Goal: Communication & Community: Answer question/provide support

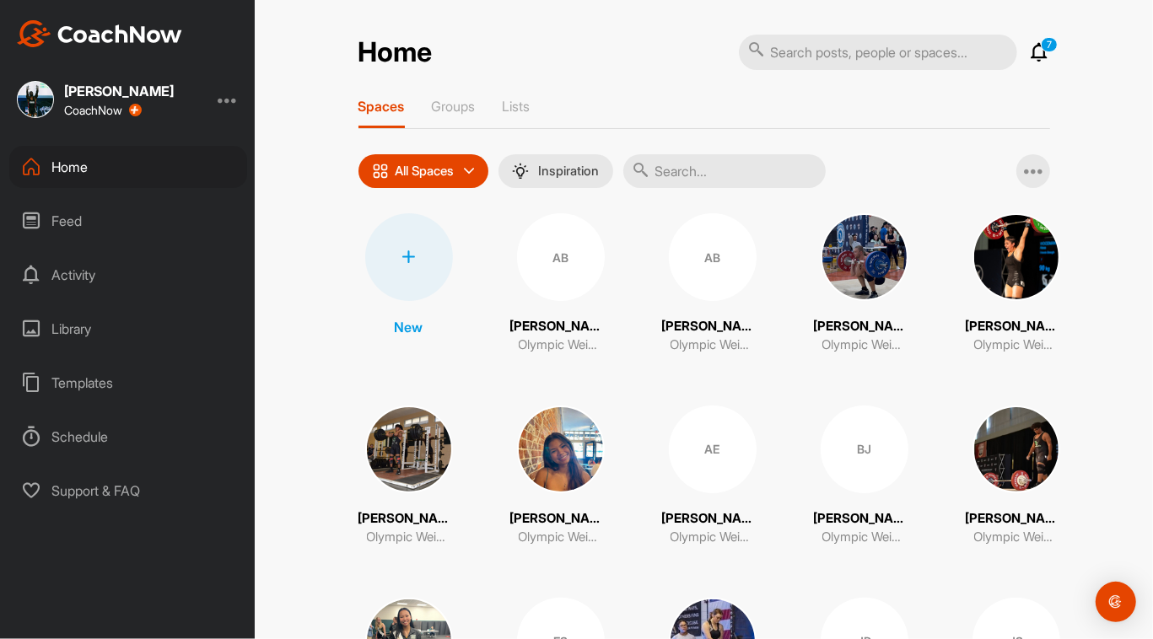
click at [473, 168] on div "All Spaces" at bounding box center [423, 171] width 130 height 34
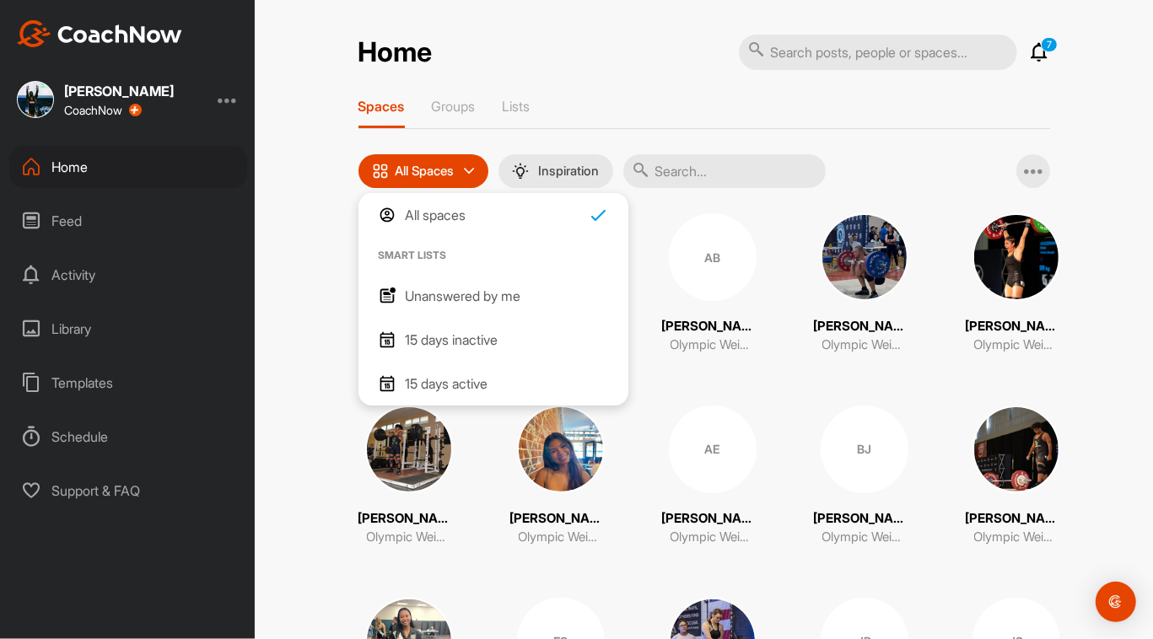
click at [456, 298] on p "Unanswered by me" at bounding box center [464, 296] width 116 height 20
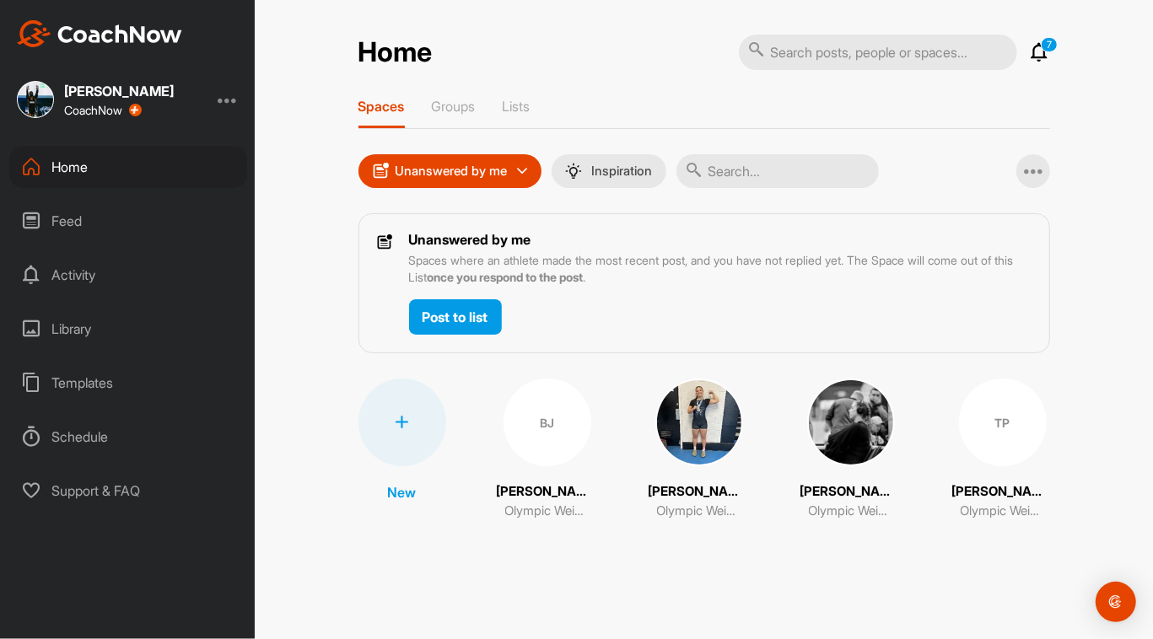
click at [564, 451] on div "BJ" at bounding box center [547, 423] width 88 height 88
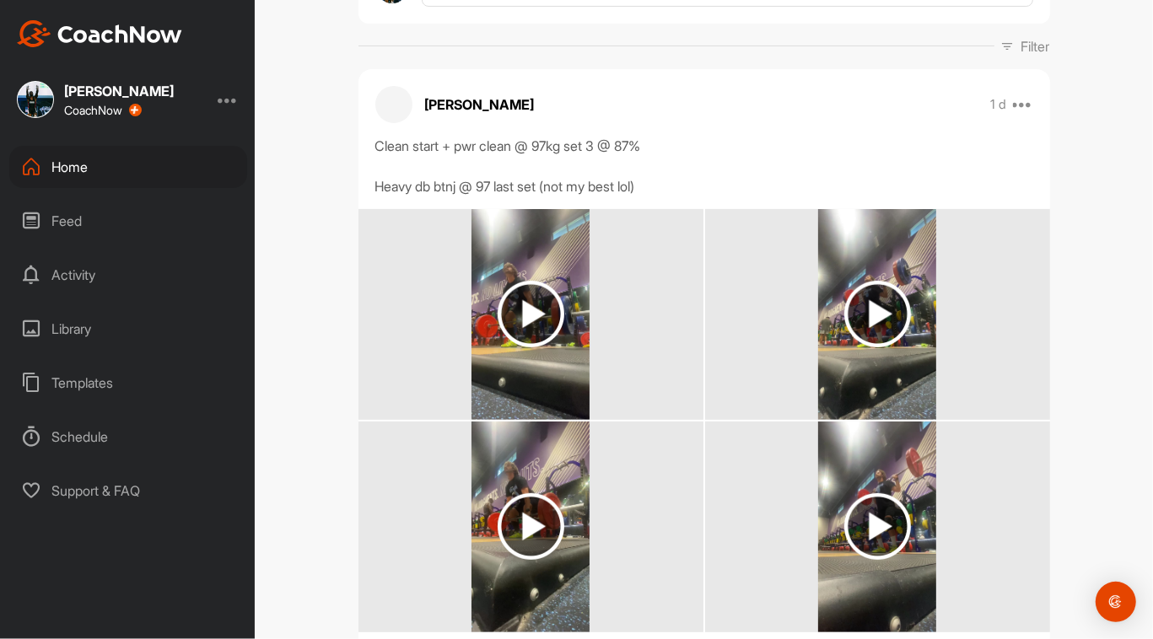
scroll to position [234, 0]
click at [551, 326] on img at bounding box center [530, 315] width 67 height 67
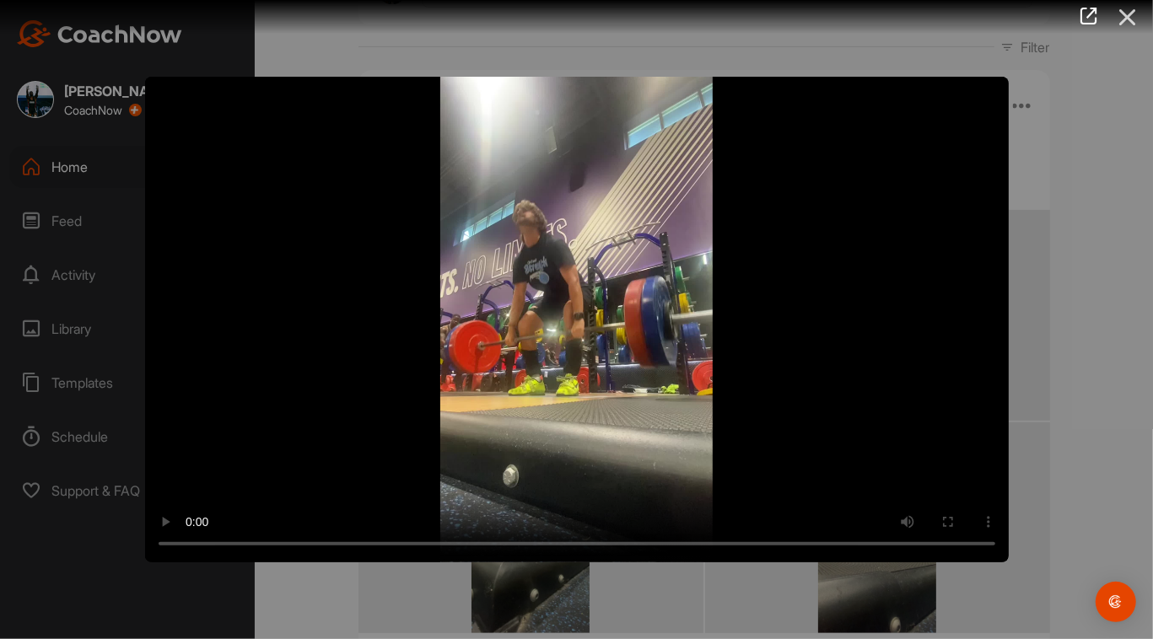
click at [1131, 28] on icon at bounding box center [1127, 17] width 39 height 31
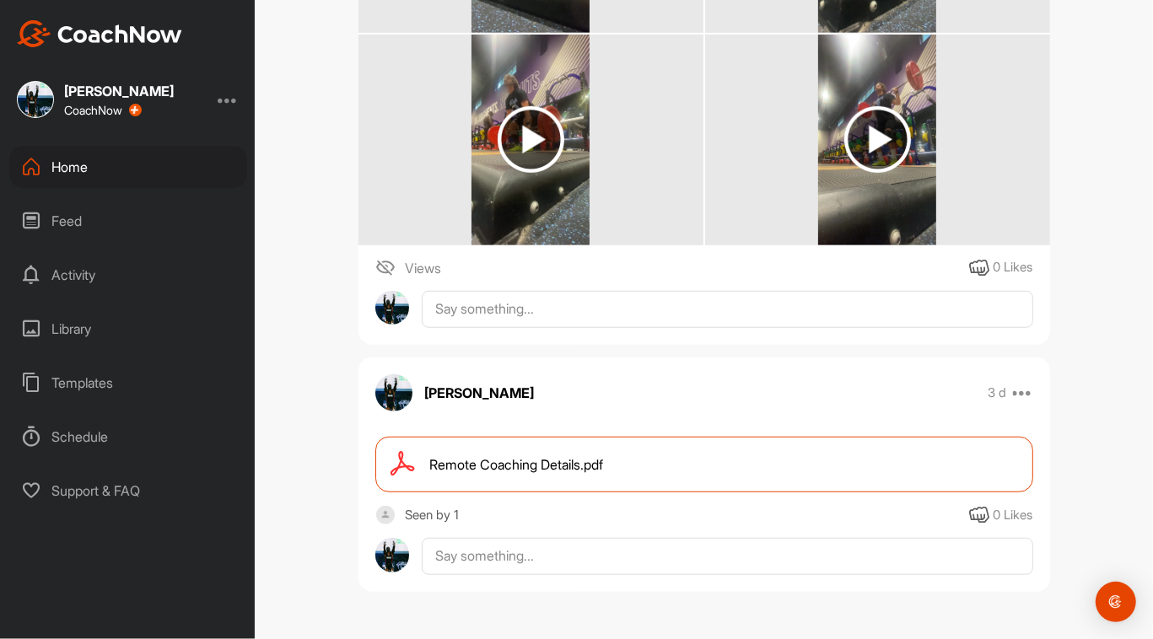
scroll to position [625, 0]
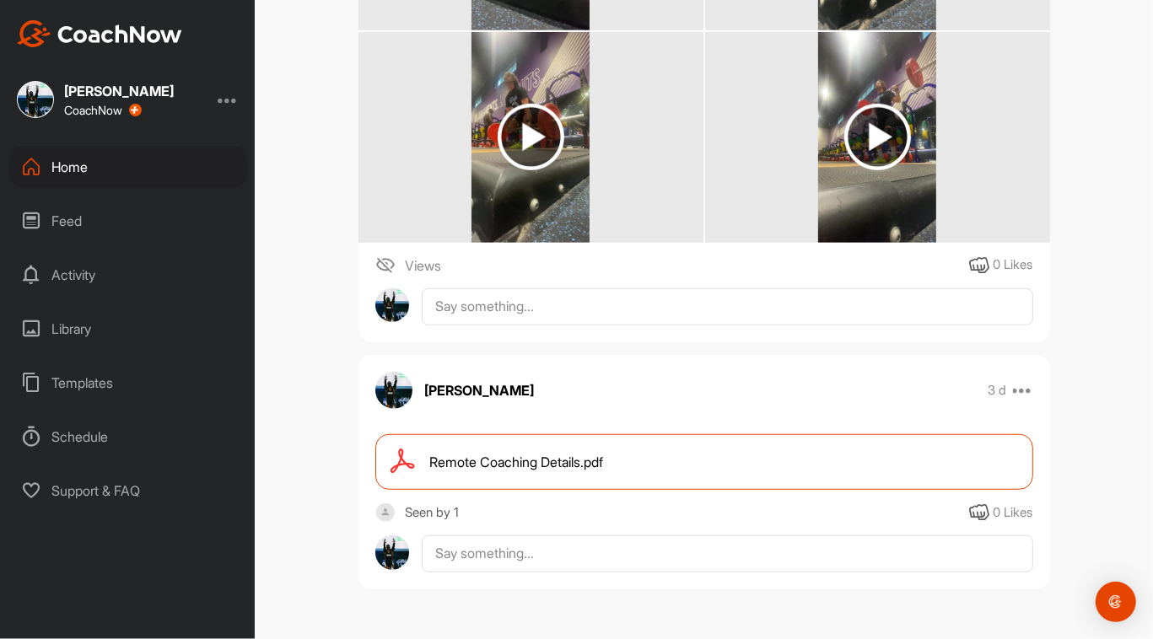
click at [851, 469] on div "Remote Coaching Details.pdf" at bounding box center [704, 462] width 658 height 56
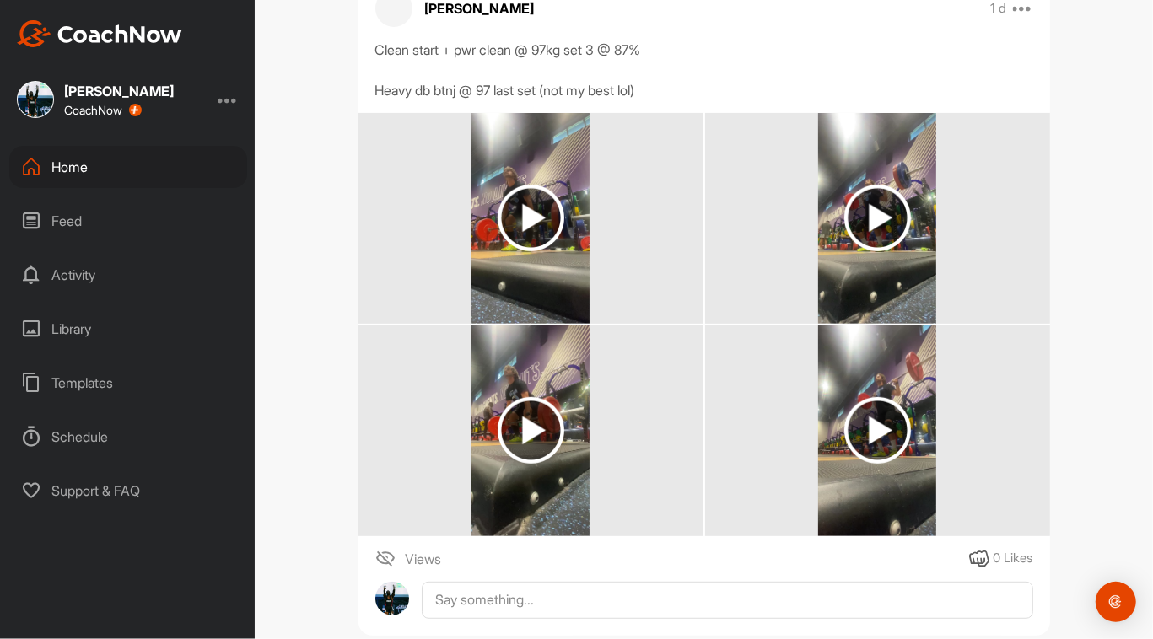
scroll to position [315, 0]
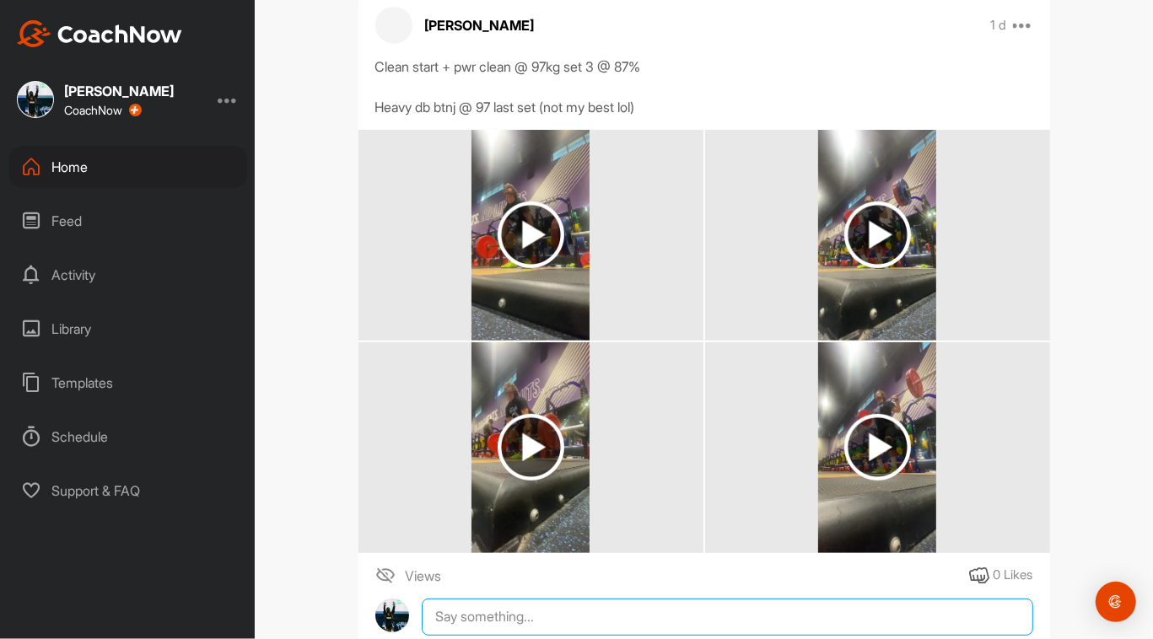
click at [529, 623] on textarea at bounding box center [727, 617] width 610 height 37
type textarea "W"
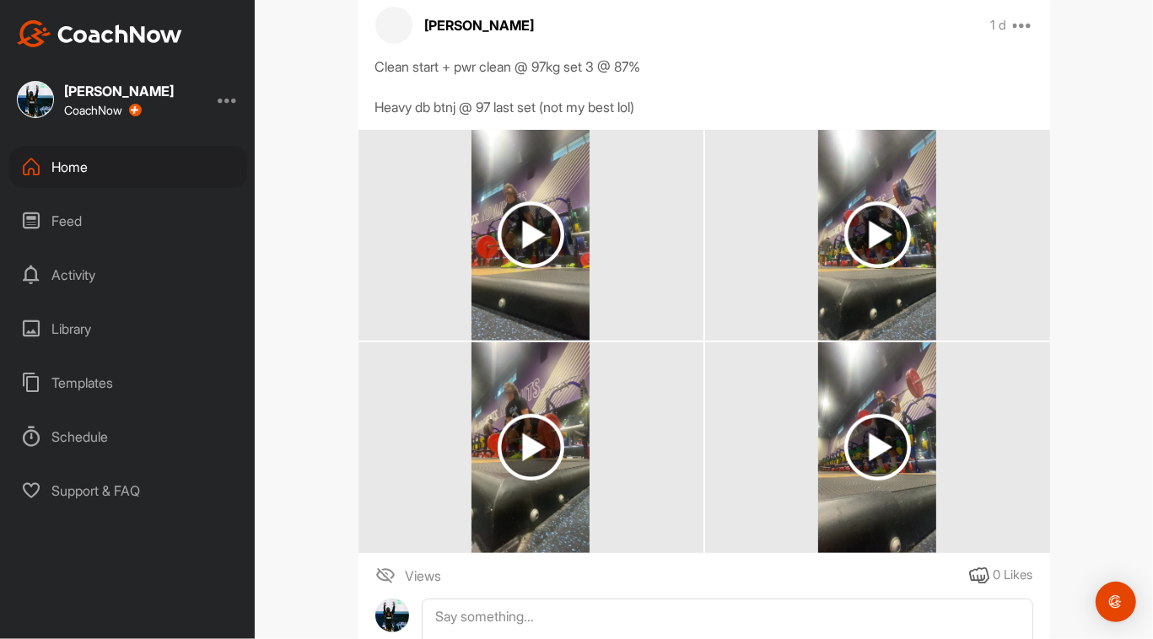
click at [528, 243] on img at bounding box center [530, 235] width 67 height 67
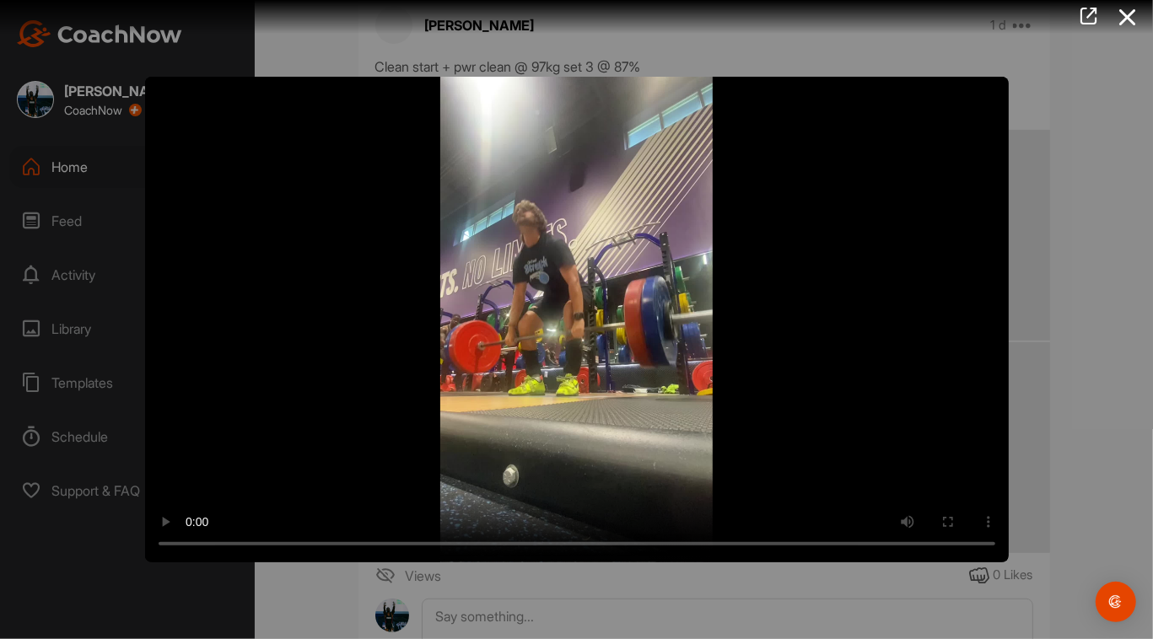
click at [528, 243] on video "Video Player" at bounding box center [576, 320] width 863 height 486
click at [750, 315] on video "Video Player" at bounding box center [576, 320] width 863 height 486
drag, startPoint x: 707, startPoint y: 573, endPoint x: 691, endPoint y: 578, distance: 16.0
click at [691, 578] on div at bounding box center [576, 319] width 1153 height 639
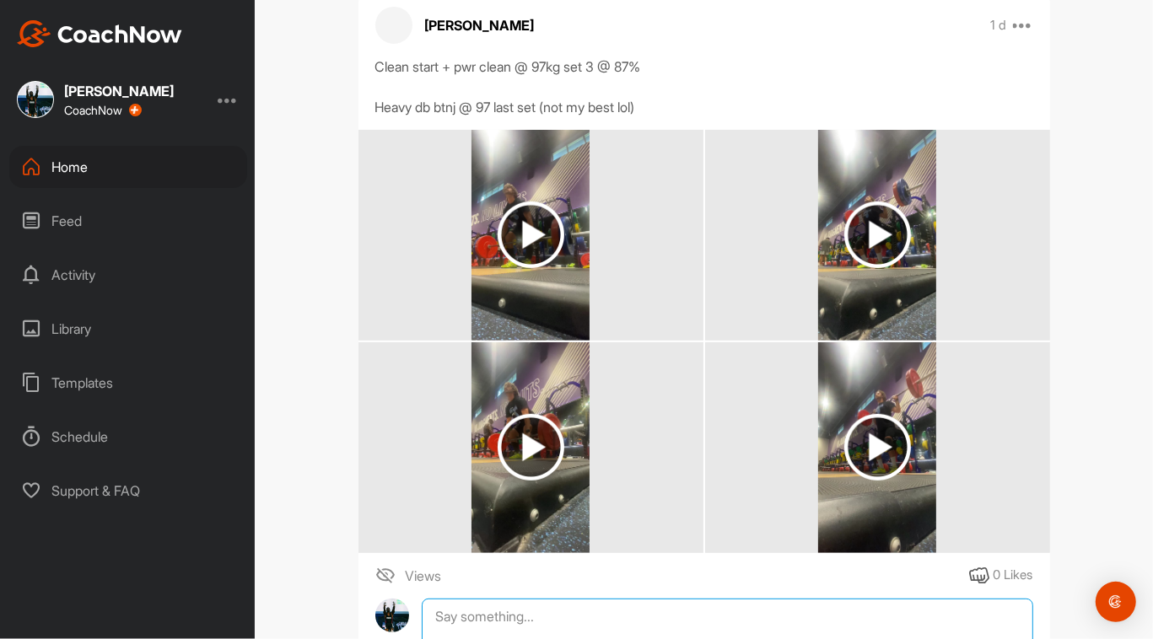
drag, startPoint x: 637, startPoint y: 621, endPoint x: 630, endPoint y: 615, distance: 9.0
drag, startPoint x: 630, startPoint y: 615, endPoint x: 674, endPoint y: 618, distance: 44.0
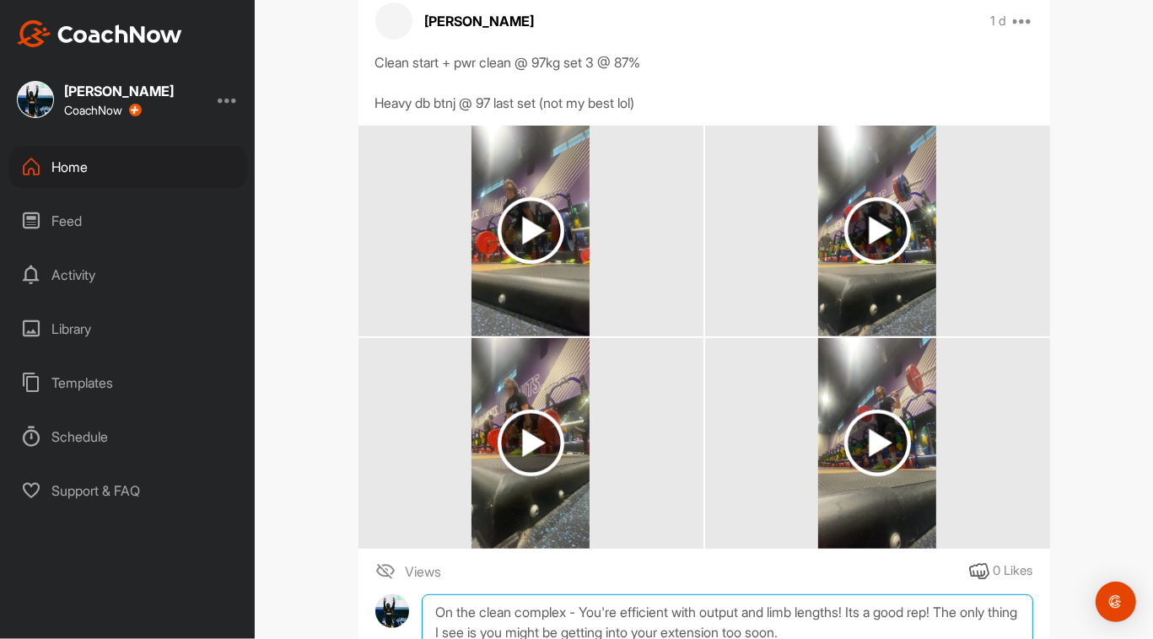
scroll to position [339, 0]
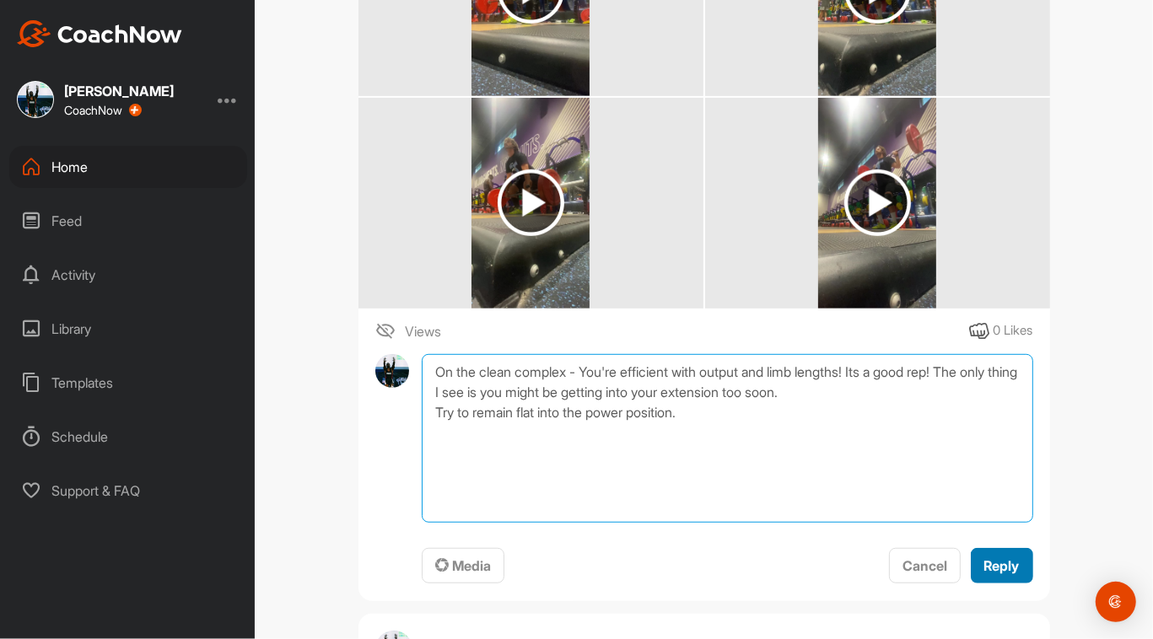
type textarea "On the clean complex - You're efficient with output and limb lengths! Its a goo…"
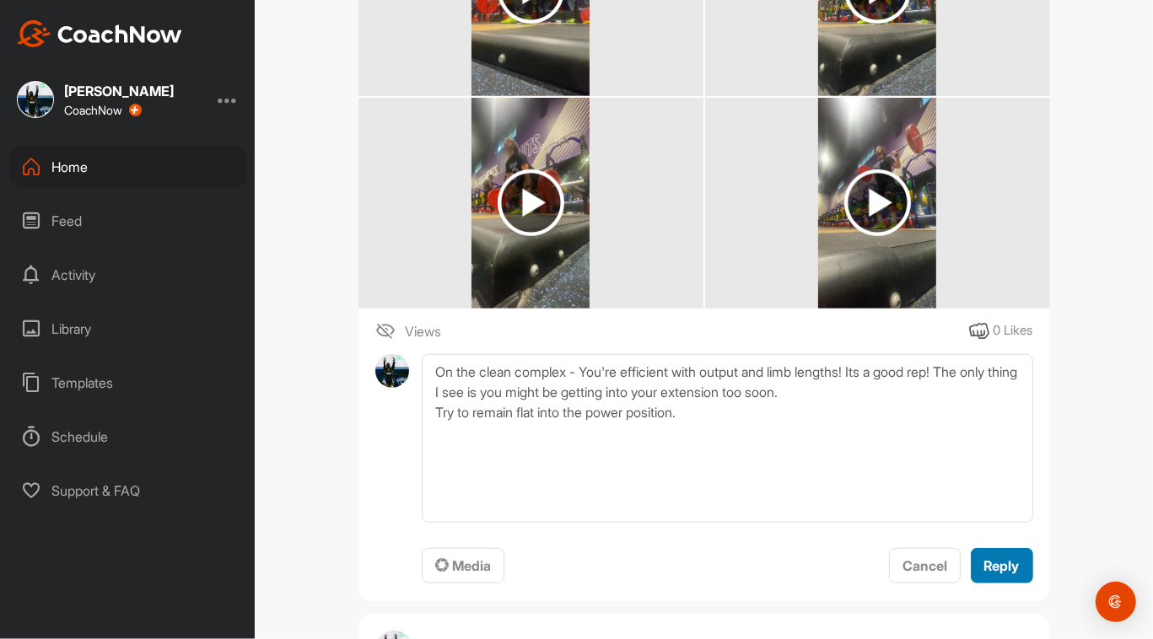
click at [996, 551] on button "Reply" at bounding box center [1001, 566] width 62 height 36
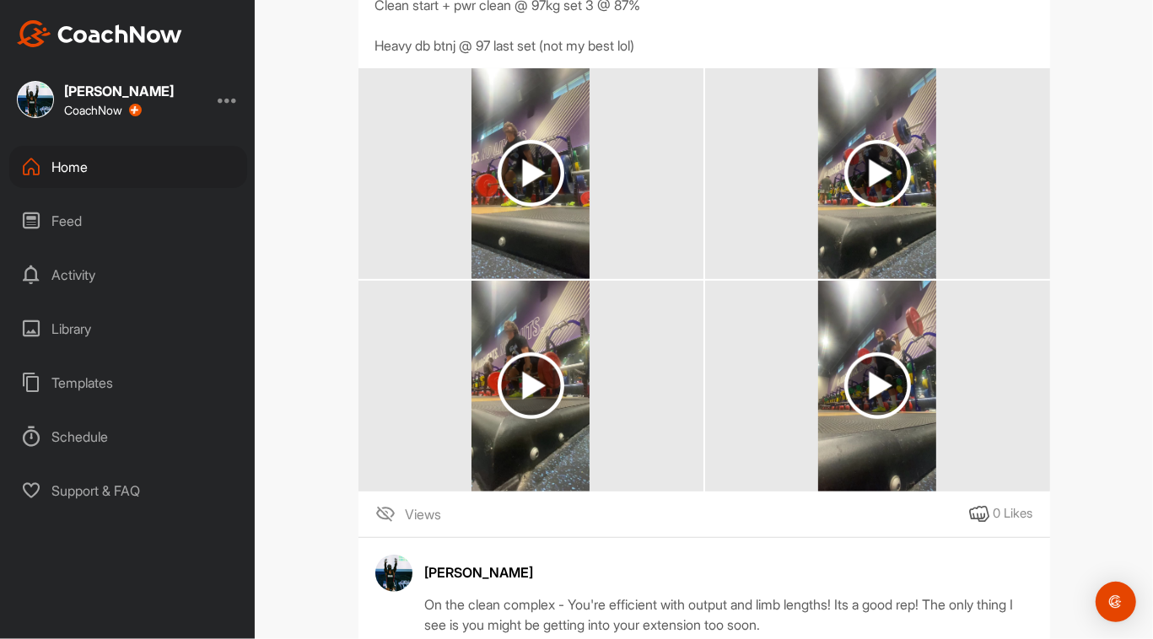
scroll to position [377, 0]
click at [876, 177] on img at bounding box center [877, 172] width 67 height 67
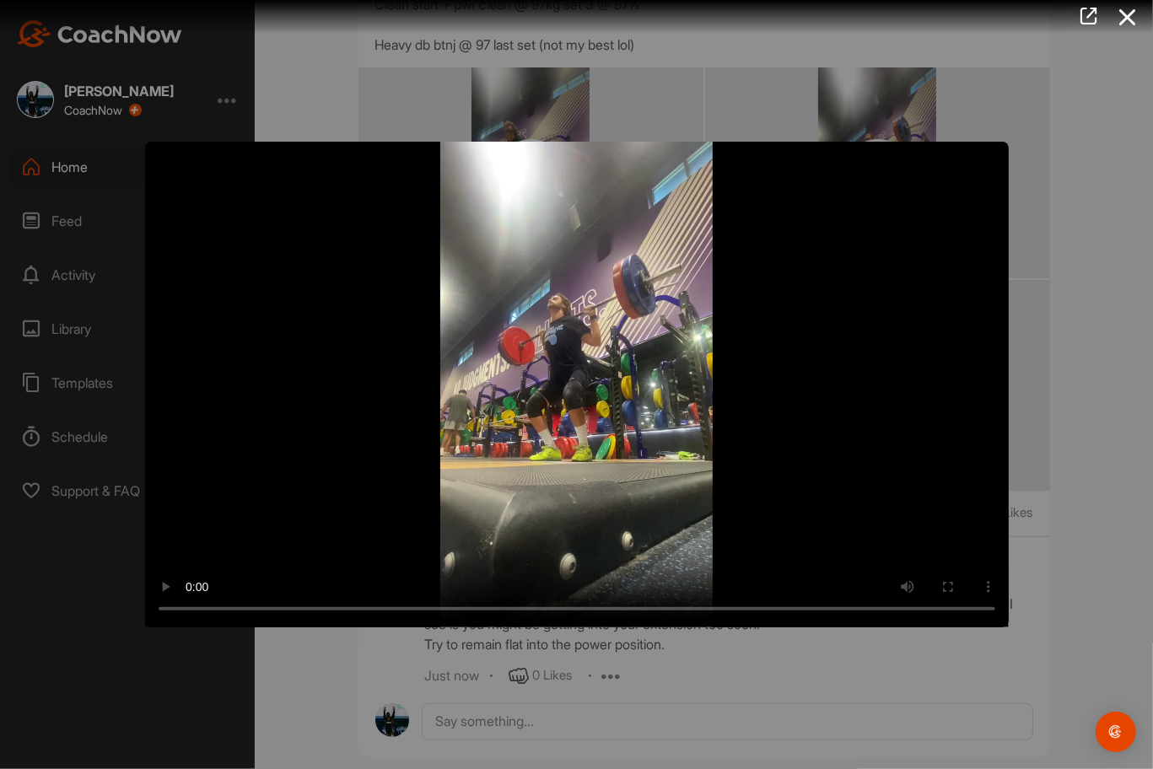
click at [950, 611] on video "Video Player" at bounding box center [576, 385] width 863 height 486
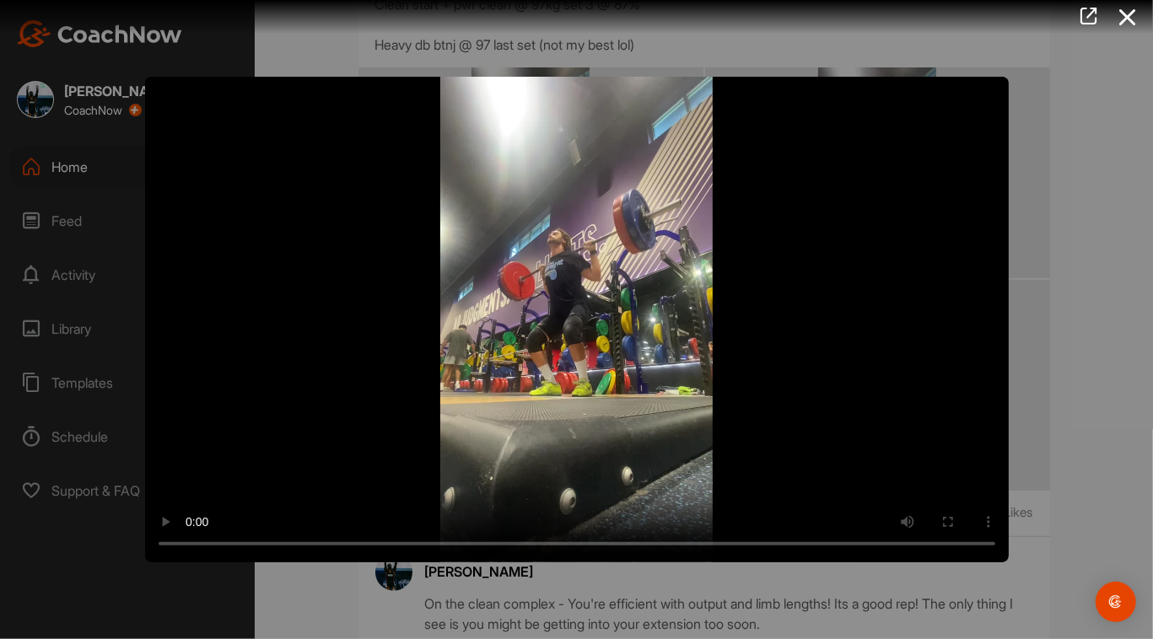
click at [764, 598] on div at bounding box center [576, 319] width 1153 height 639
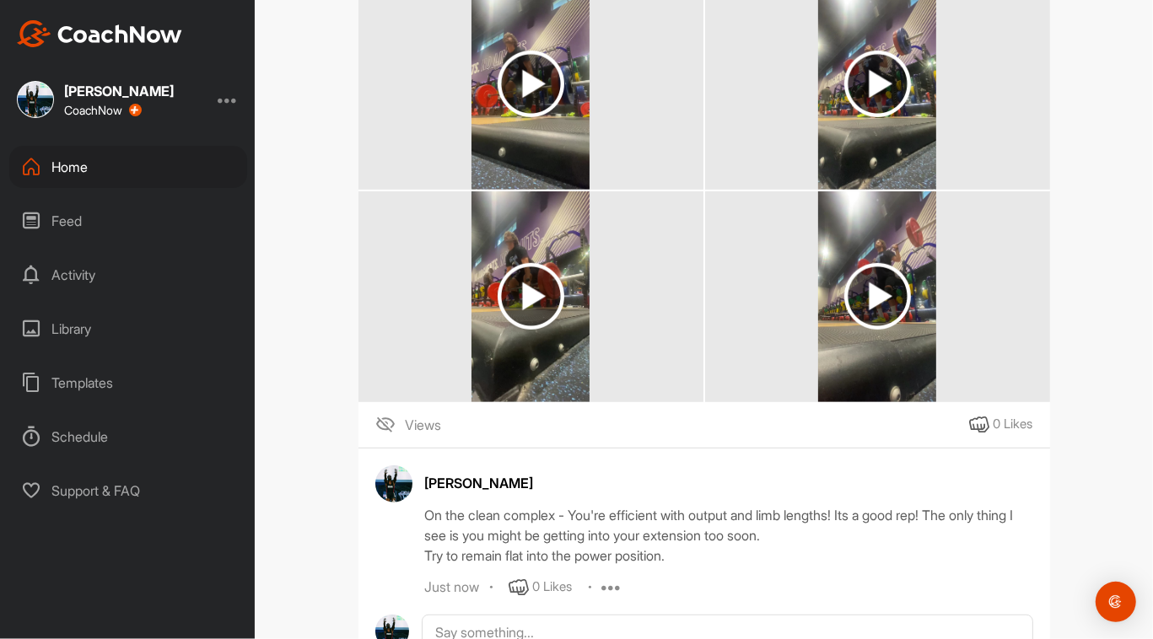
scroll to position [534, 0]
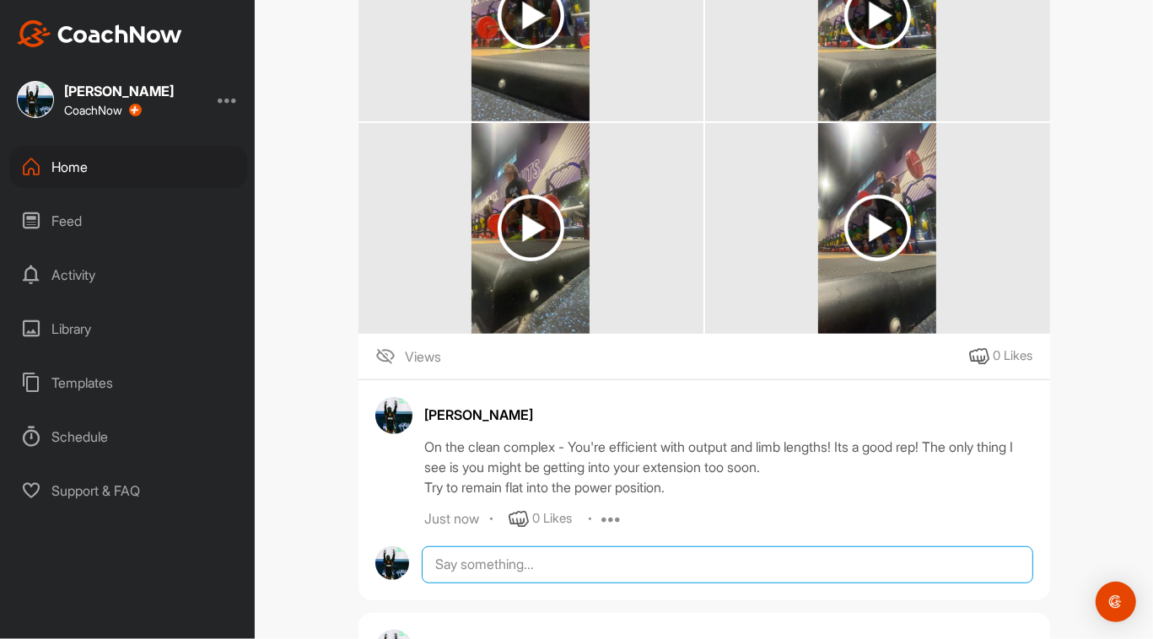
click at [539, 561] on textarea at bounding box center [727, 564] width 610 height 37
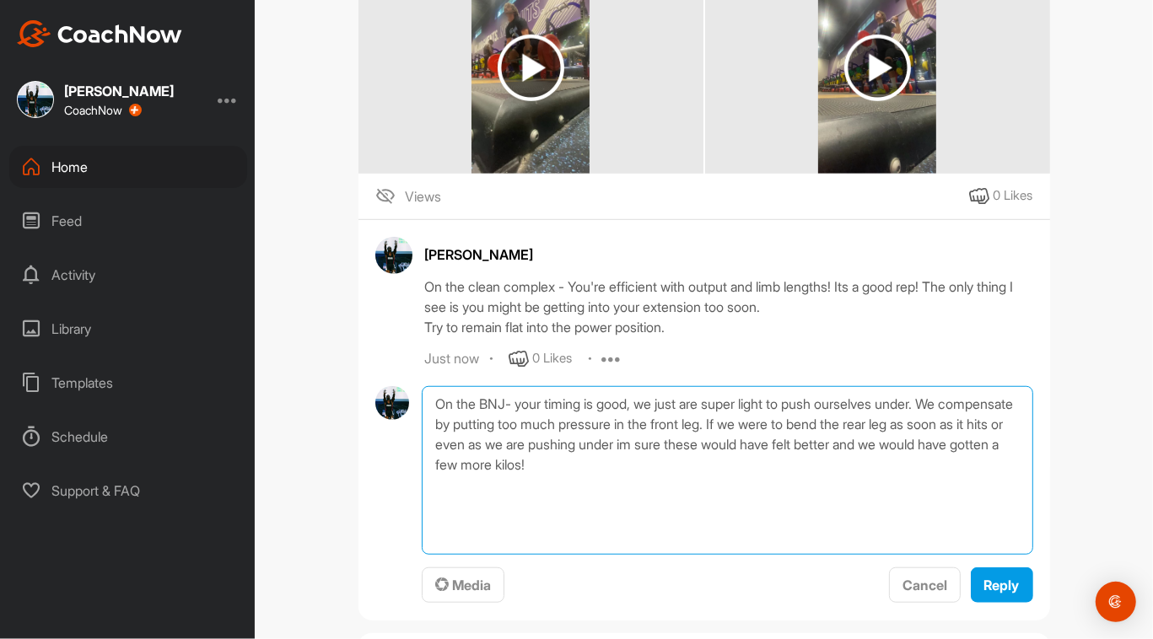
type textarea "On the BNJ- your timing is good, we just are super light to push ourselves unde…"
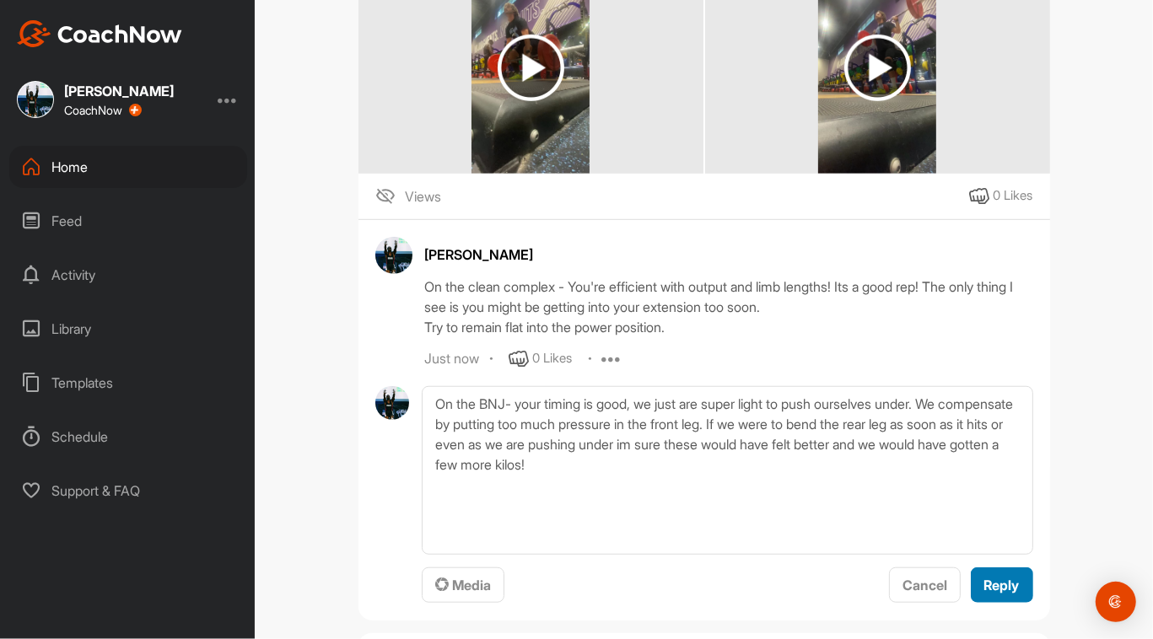
click at [1023, 576] on button "Reply" at bounding box center [1001, 585] width 62 height 36
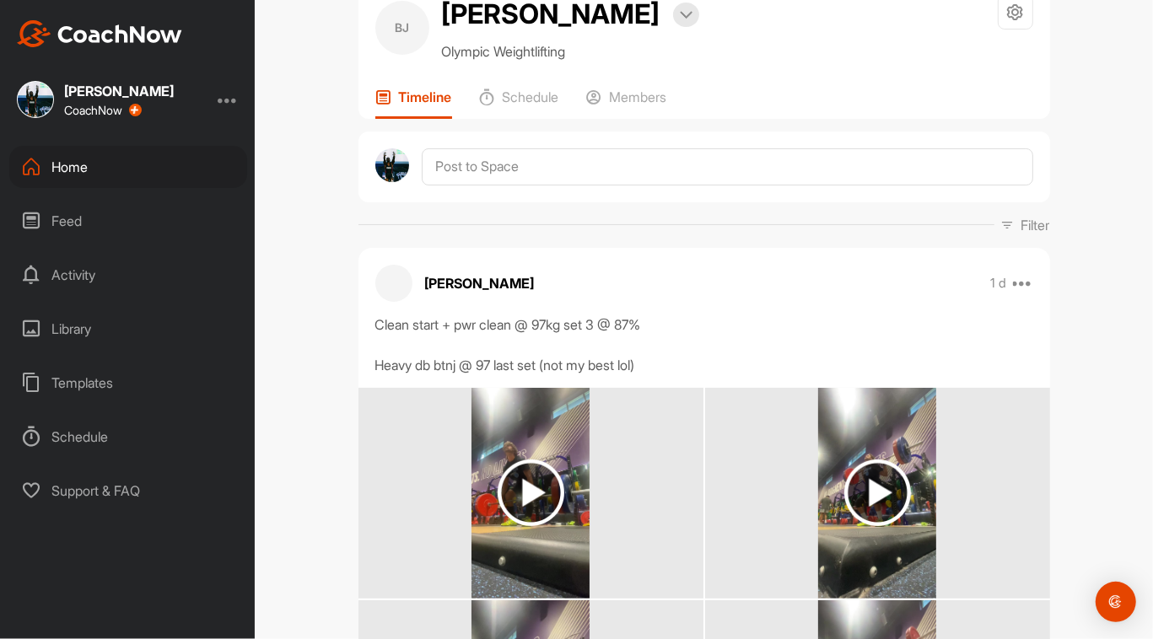
scroll to position [0, 0]
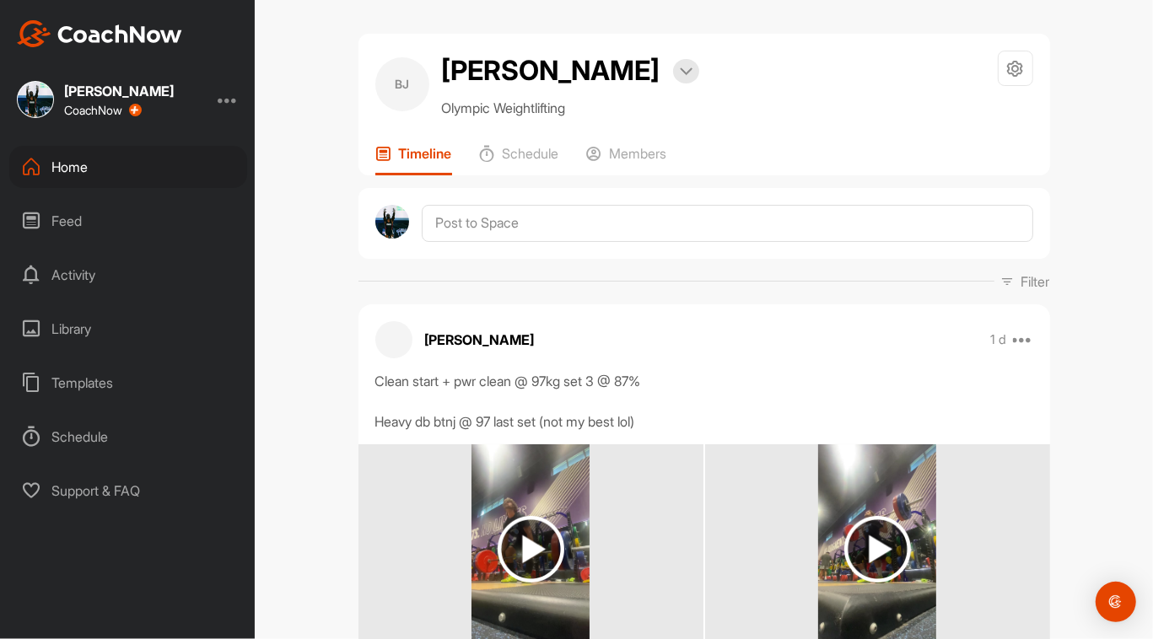
click at [85, 166] on div "Home" at bounding box center [128, 167] width 238 height 42
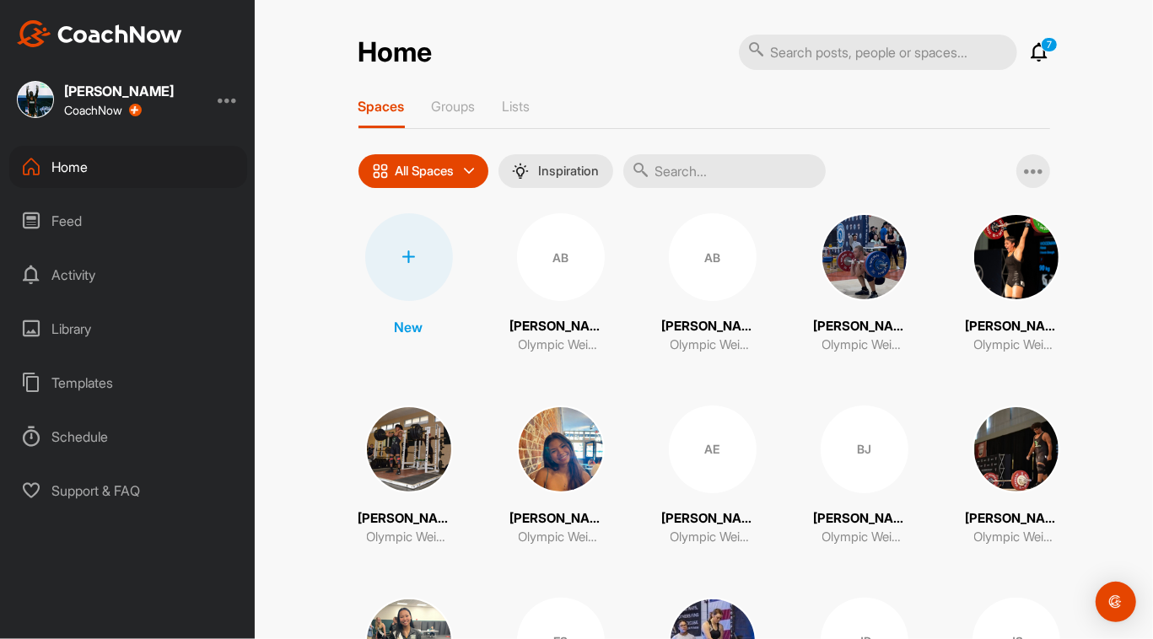
click at [447, 173] on p "All Spaces" at bounding box center [424, 170] width 59 height 13
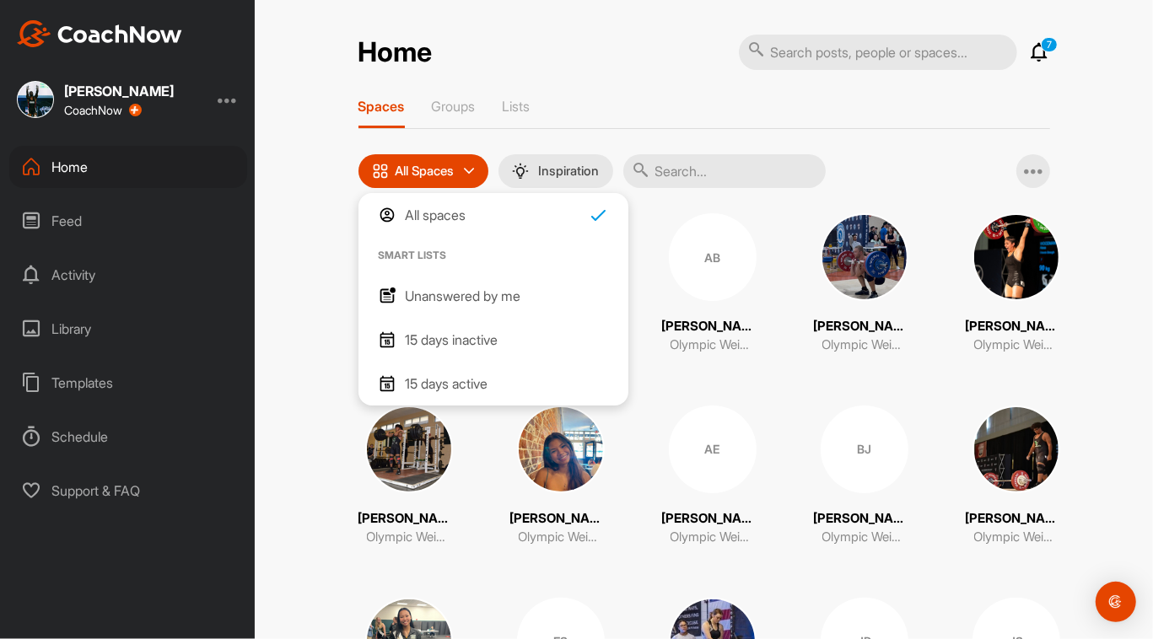
click at [467, 300] on p "Unanswered by me" at bounding box center [464, 296] width 116 height 20
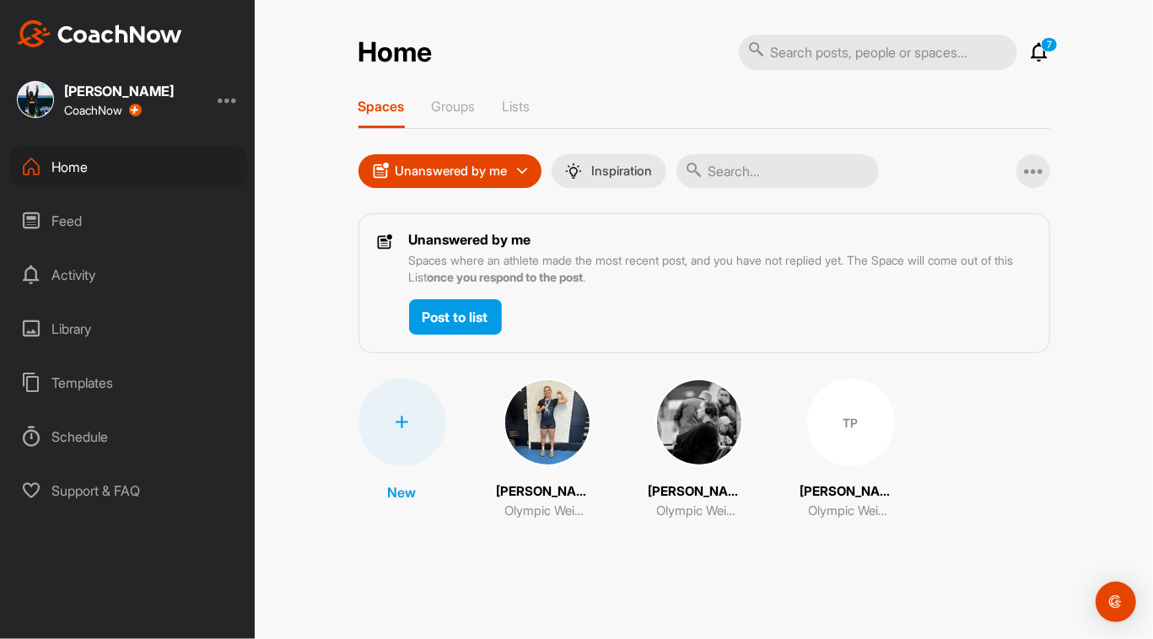
click at [545, 438] on img at bounding box center [547, 423] width 88 height 88
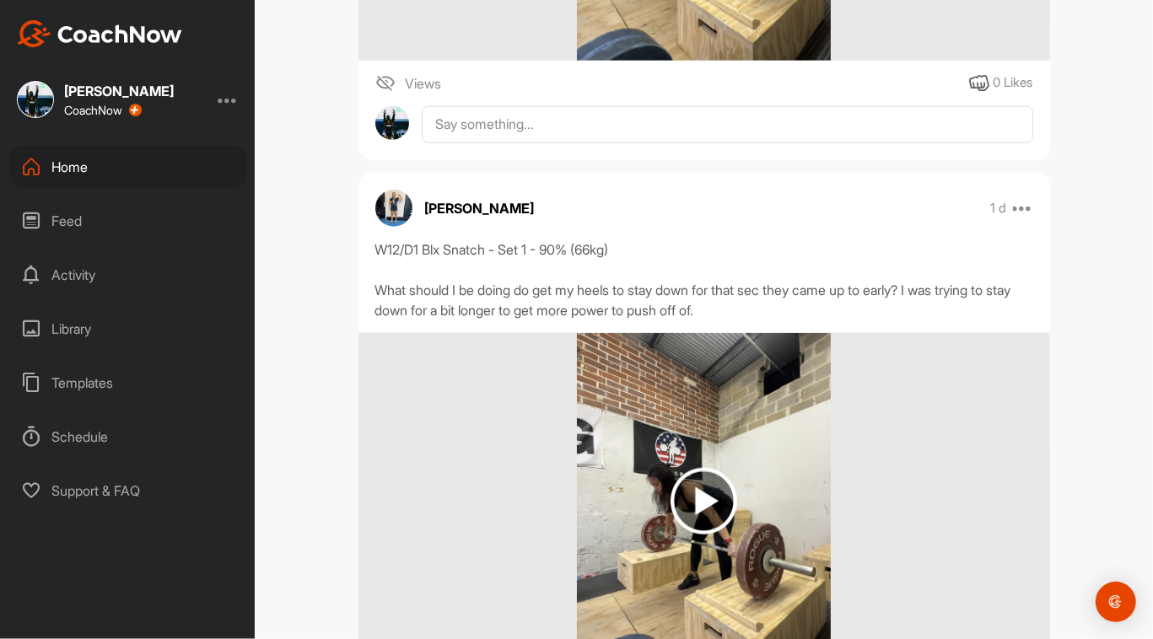
scroll to position [762, 0]
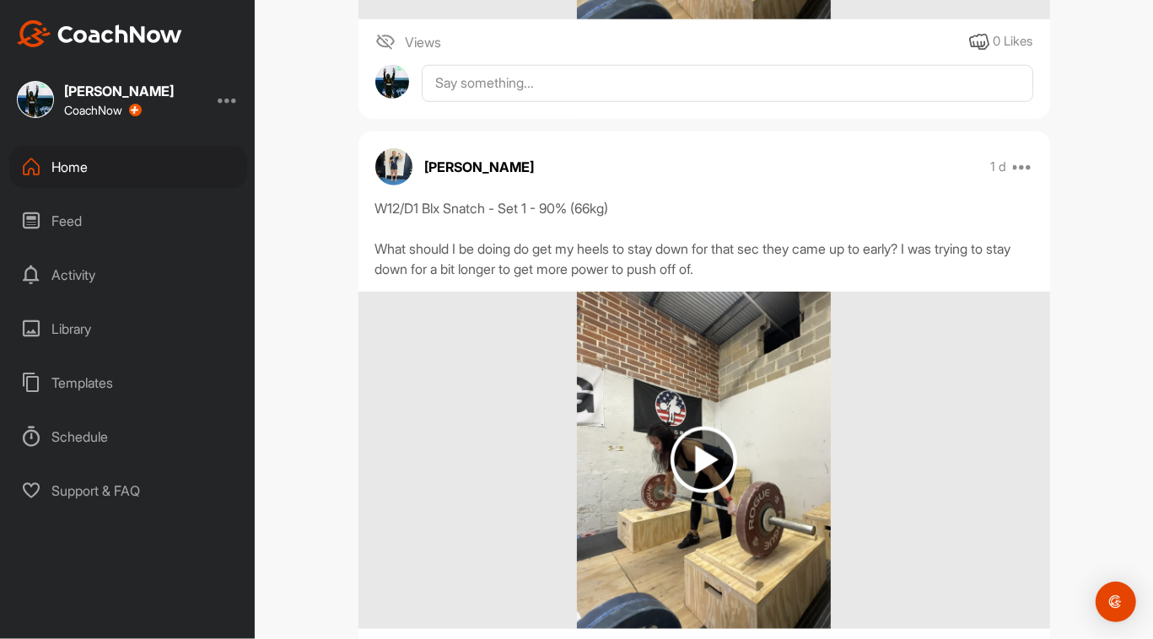
click at [696, 460] on img at bounding box center [703, 460] width 67 height 67
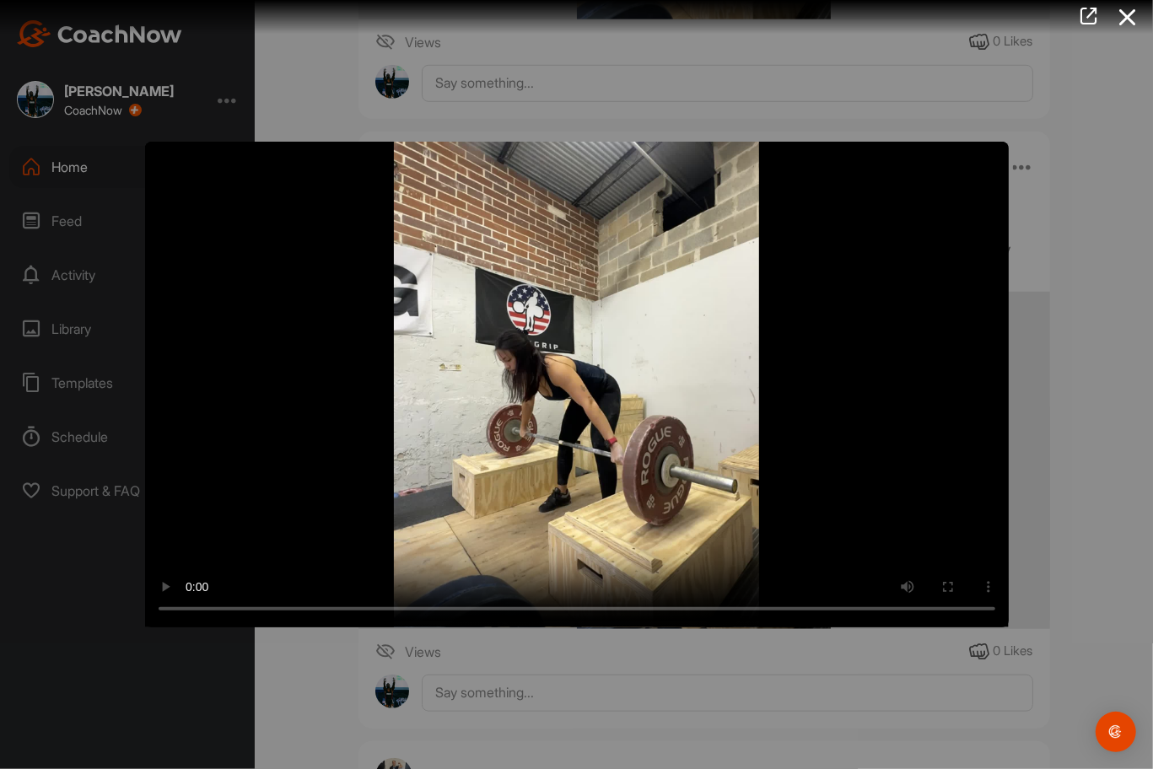
click at [943, 612] on video "Video Player" at bounding box center [576, 385] width 863 height 486
click at [846, 552] on video "Video Player" at bounding box center [576, 385] width 863 height 486
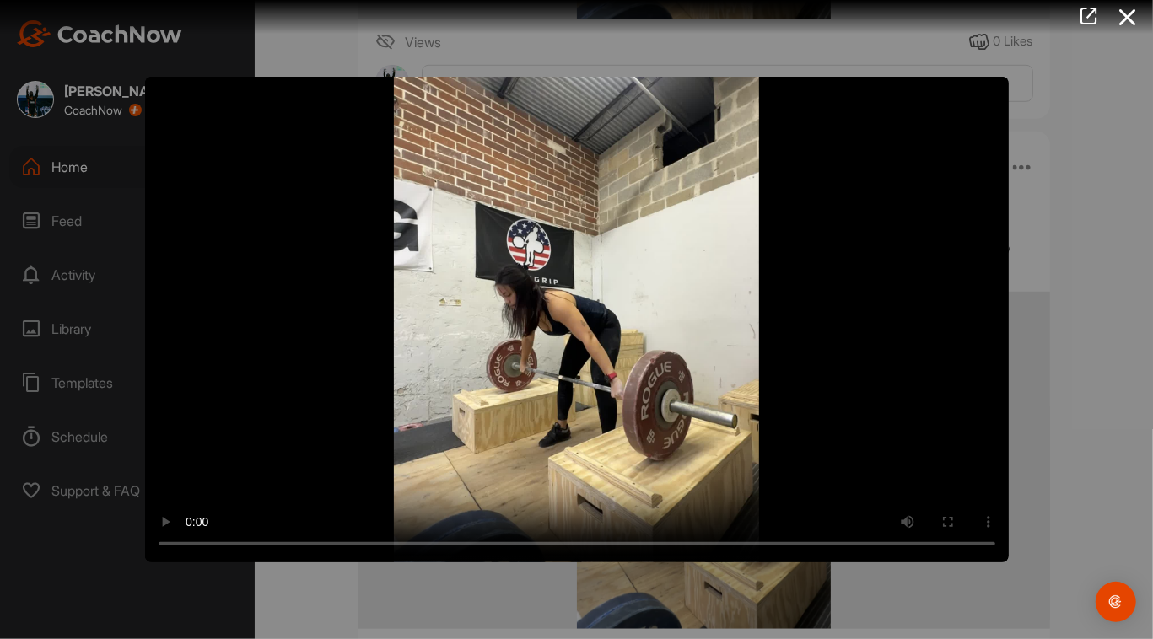
click at [697, 612] on div at bounding box center [576, 319] width 1153 height 639
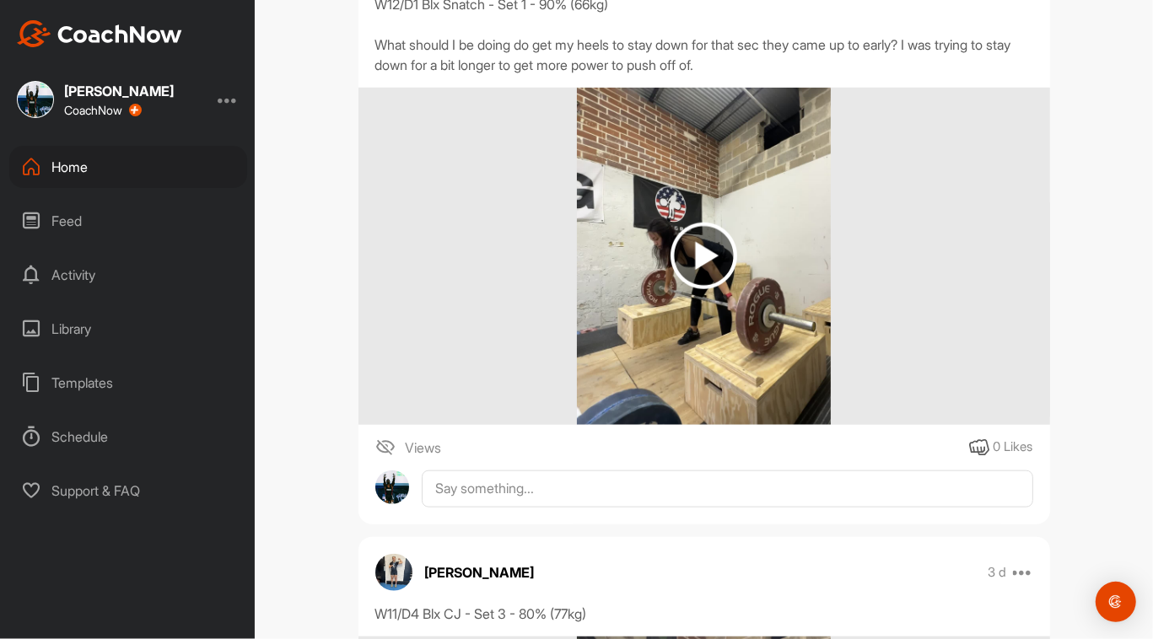
scroll to position [966, 0]
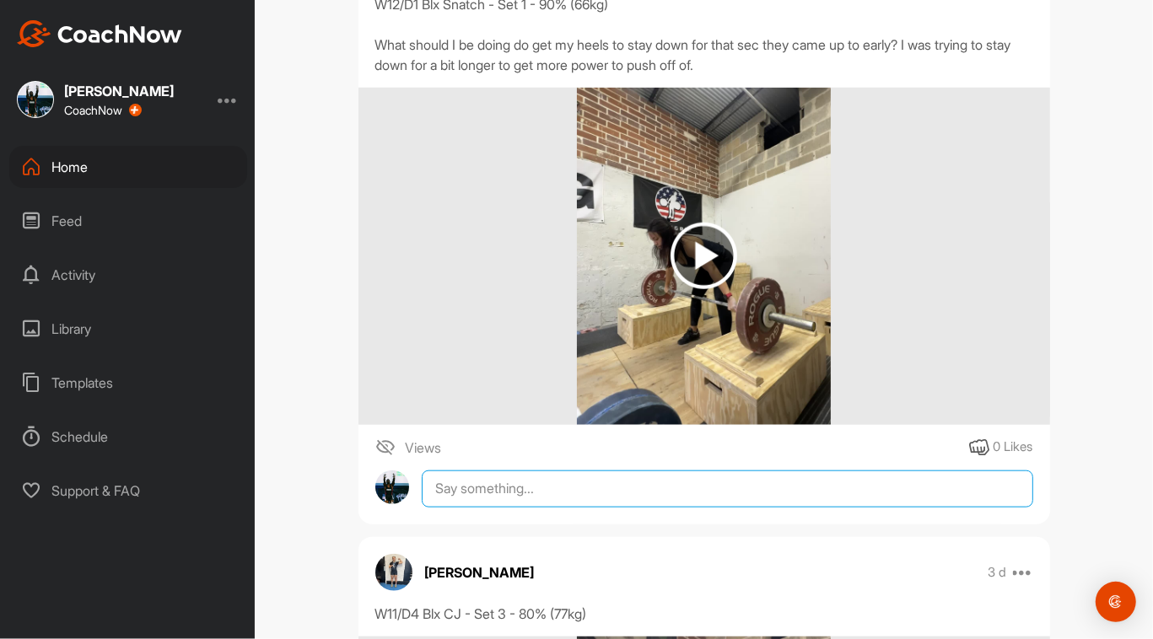
click at [483, 477] on textarea at bounding box center [727, 488] width 610 height 37
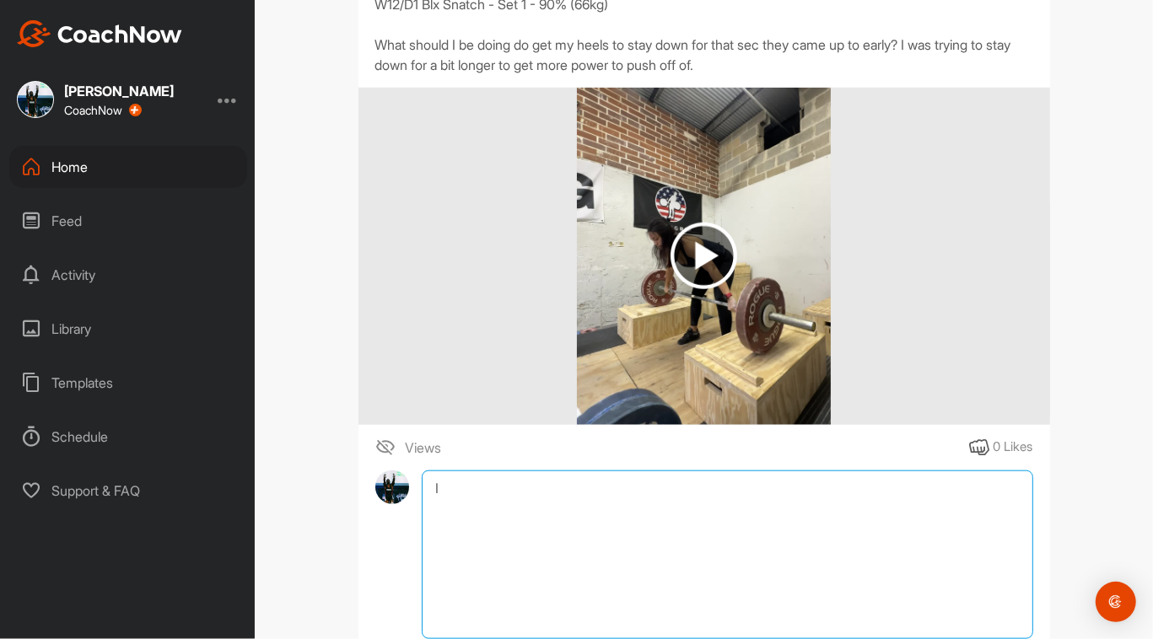
type textarea "I"
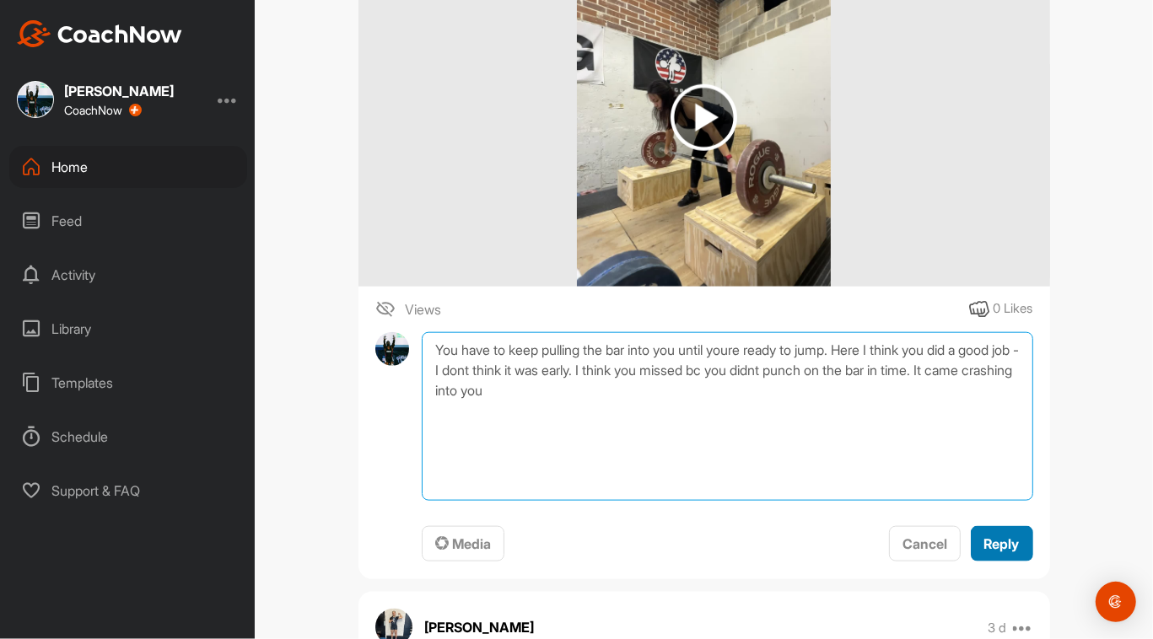
type textarea "You have to keep pulling the bar into you until youre ready to jump. Here I thi…"
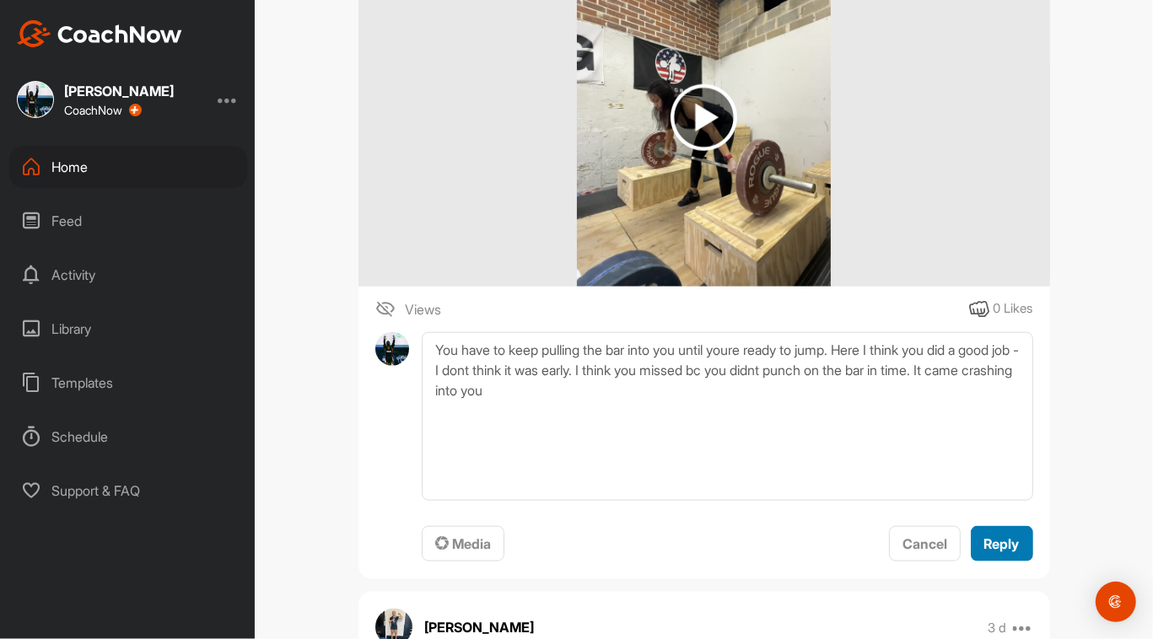
click at [1016, 536] on button "Reply" at bounding box center [1001, 544] width 62 height 36
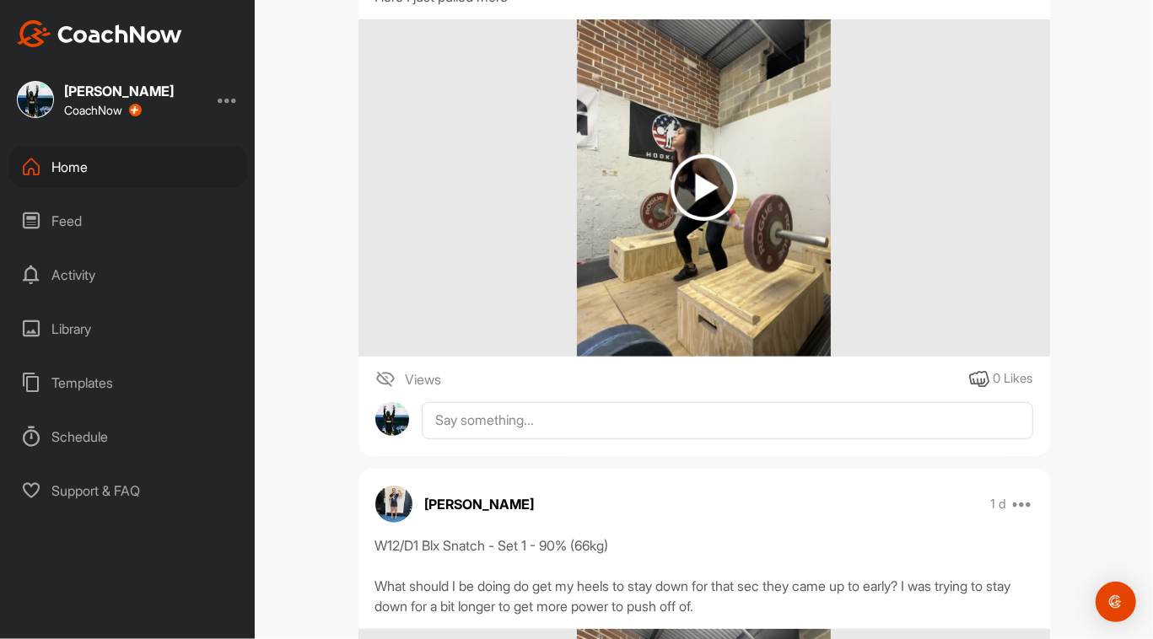
scroll to position [312, 0]
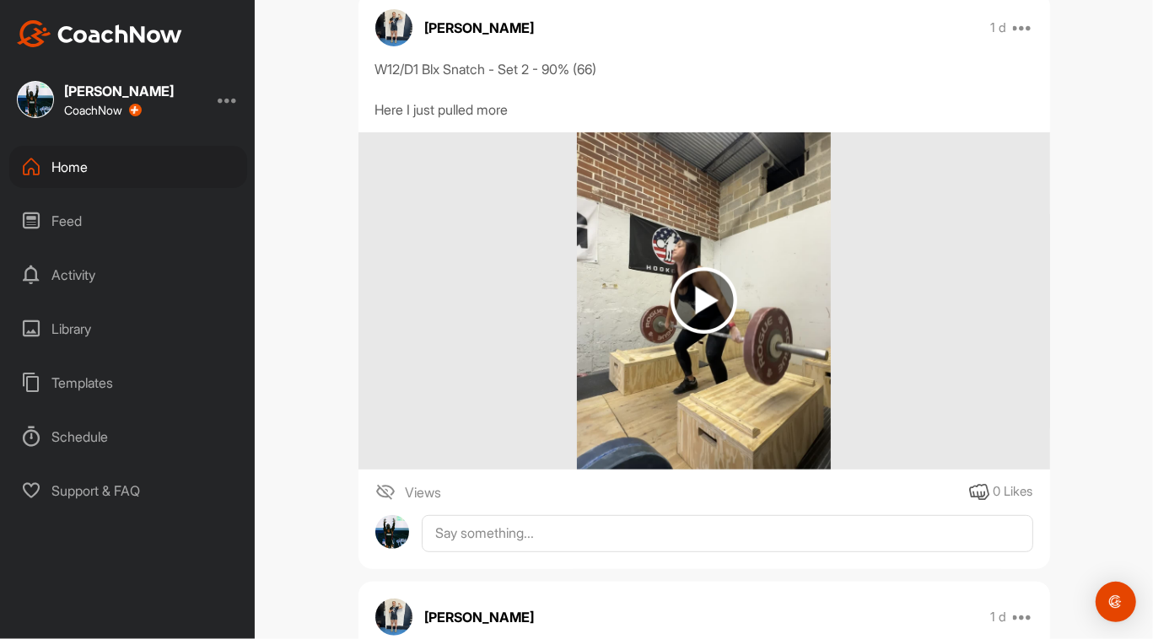
click at [700, 304] on img at bounding box center [703, 300] width 67 height 67
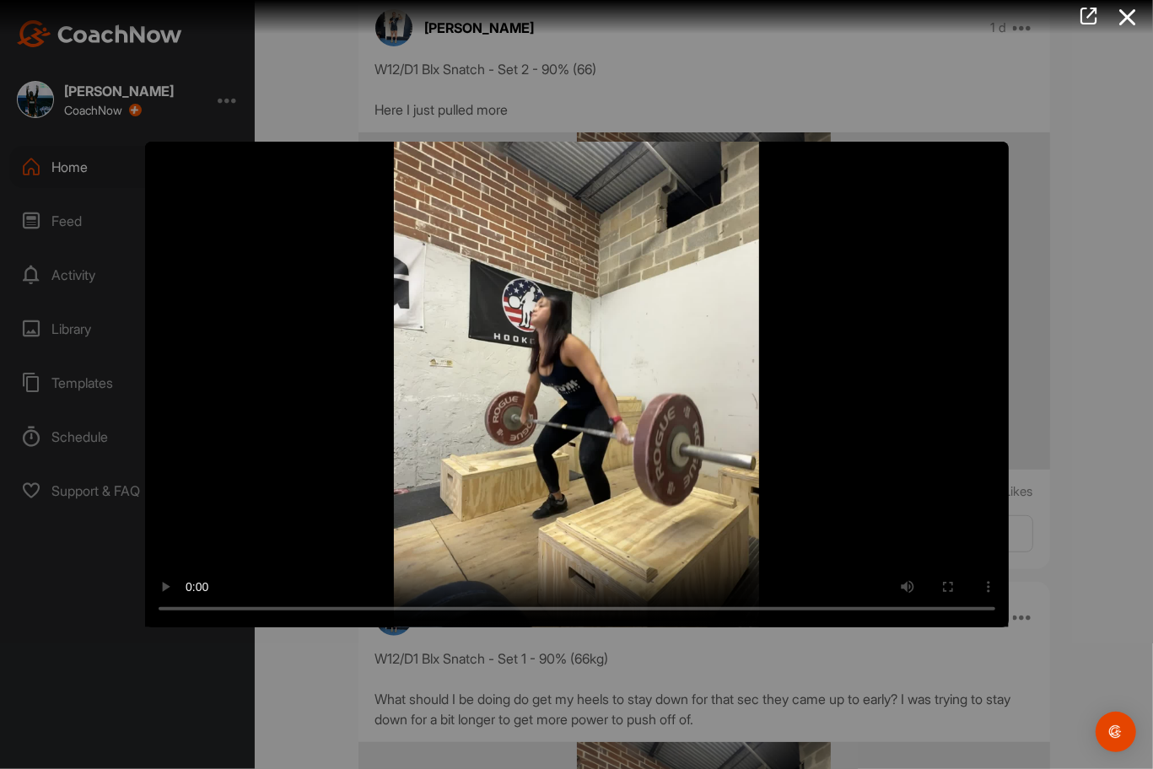
click at [948, 613] on video "Video Player" at bounding box center [576, 385] width 863 height 486
click at [849, 627] on video "Video Player" at bounding box center [576, 385] width 863 height 486
click at [947, 627] on video "Video Player" at bounding box center [576, 385] width 863 height 486
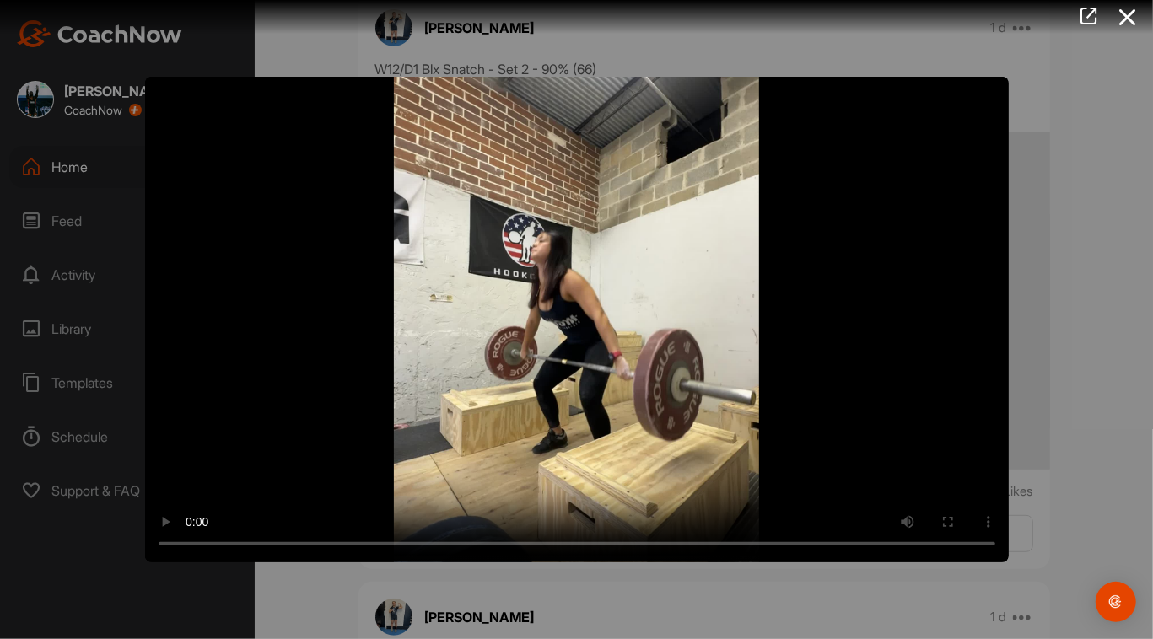
click at [573, 587] on div at bounding box center [576, 319] width 1153 height 639
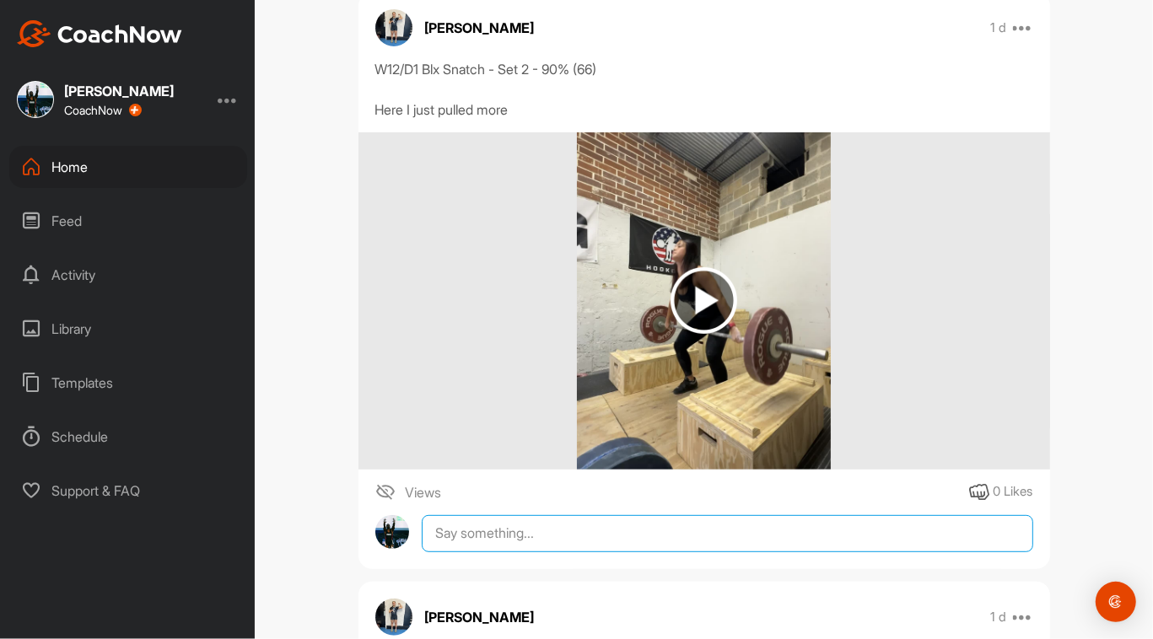
click at [528, 542] on textarea at bounding box center [727, 533] width 610 height 37
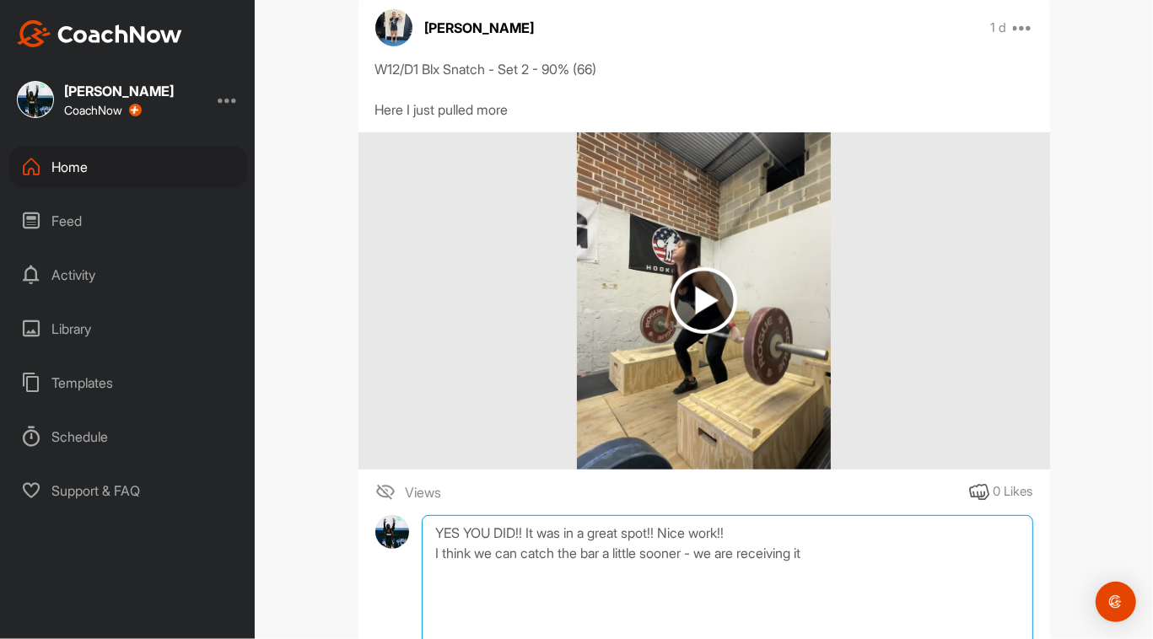
click at [858, 567] on textarea "YES YOU DID!! It was in a great spot!! Nice work!! I think we can catch the bar…" at bounding box center [727, 599] width 610 height 169
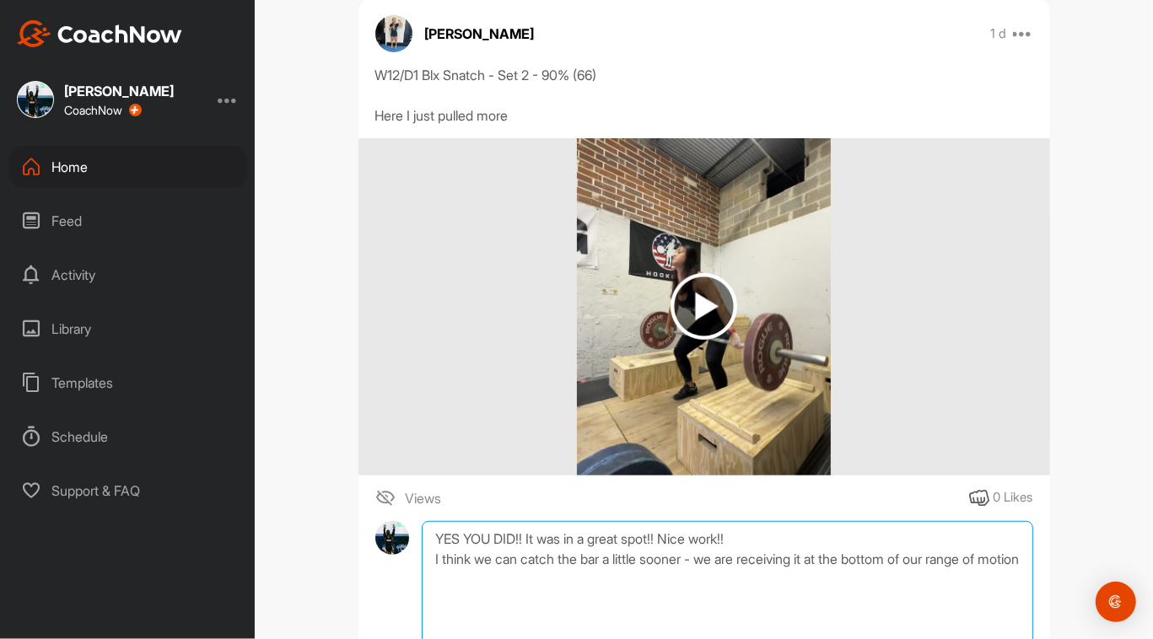
scroll to position [417, 0]
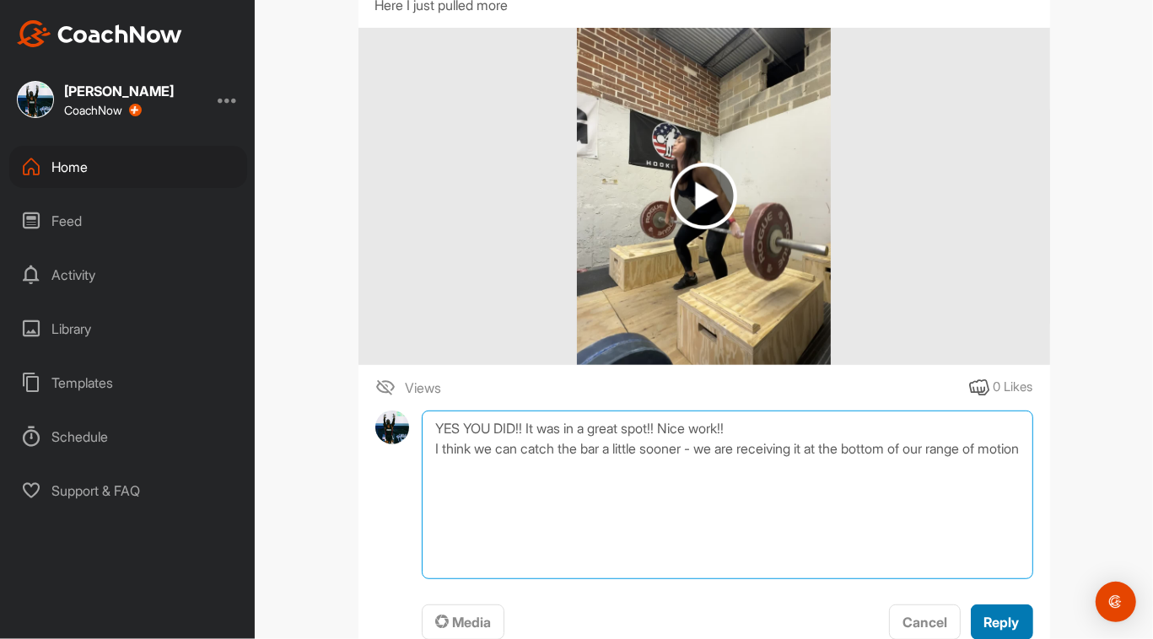
type textarea "YES YOU DID!! It was in a great spot!! Nice work!! I think we can catch the bar…"
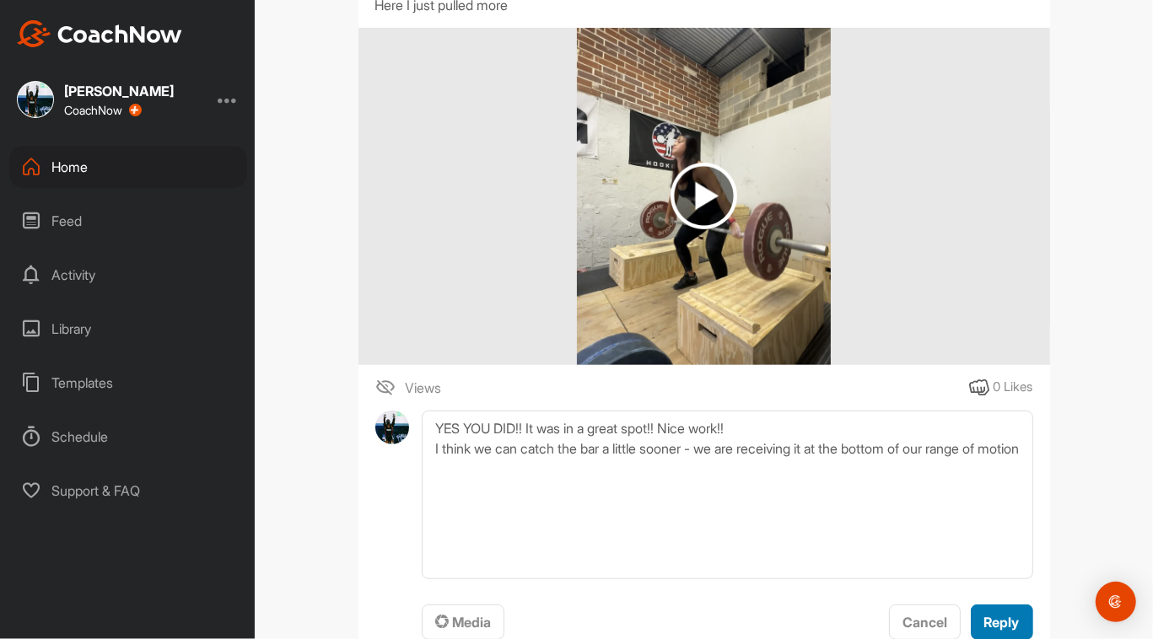
click at [1013, 621] on span "Reply" at bounding box center [1001, 622] width 35 height 17
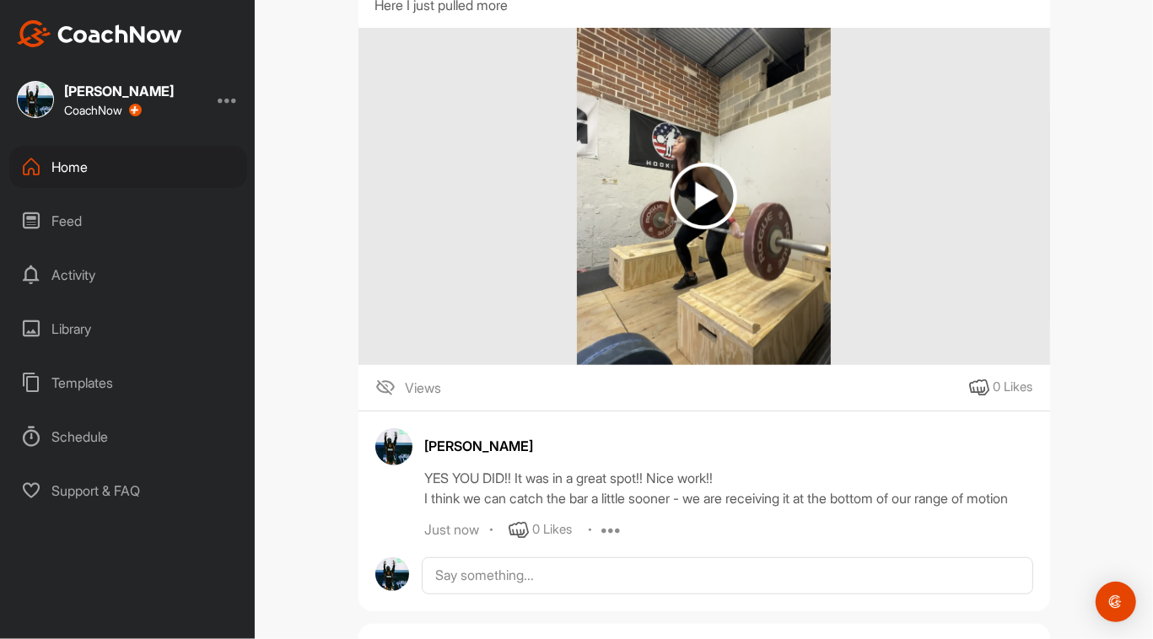
click at [121, 175] on div "Home" at bounding box center [128, 167] width 238 height 42
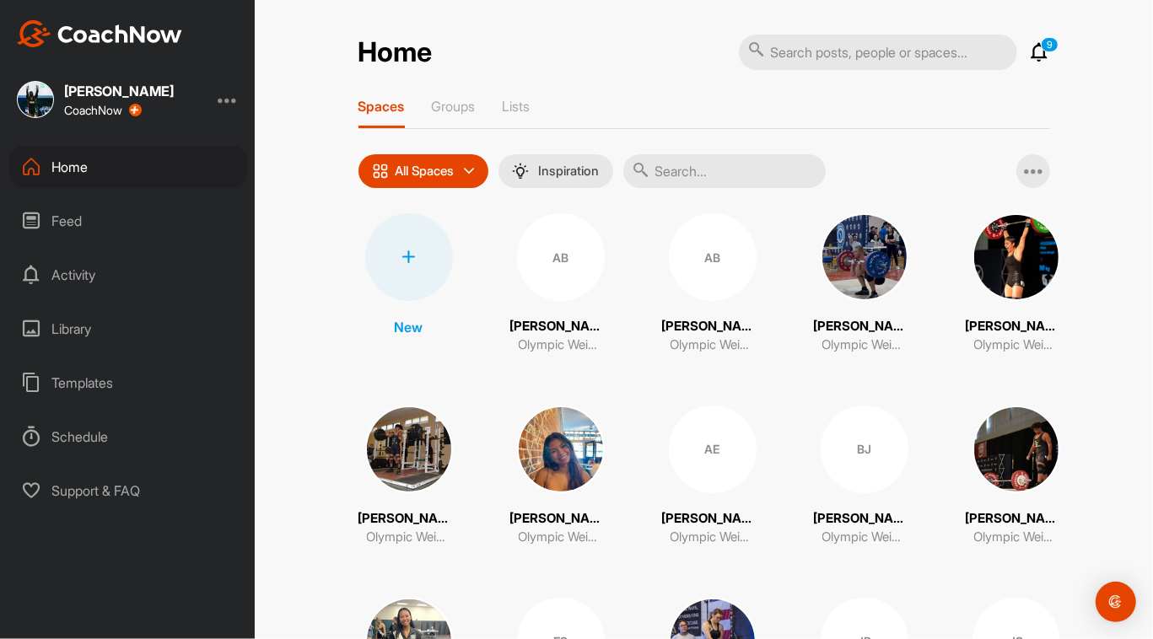
click at [469, 170] on icon at bounding box center [470, 171] width 10 height 10
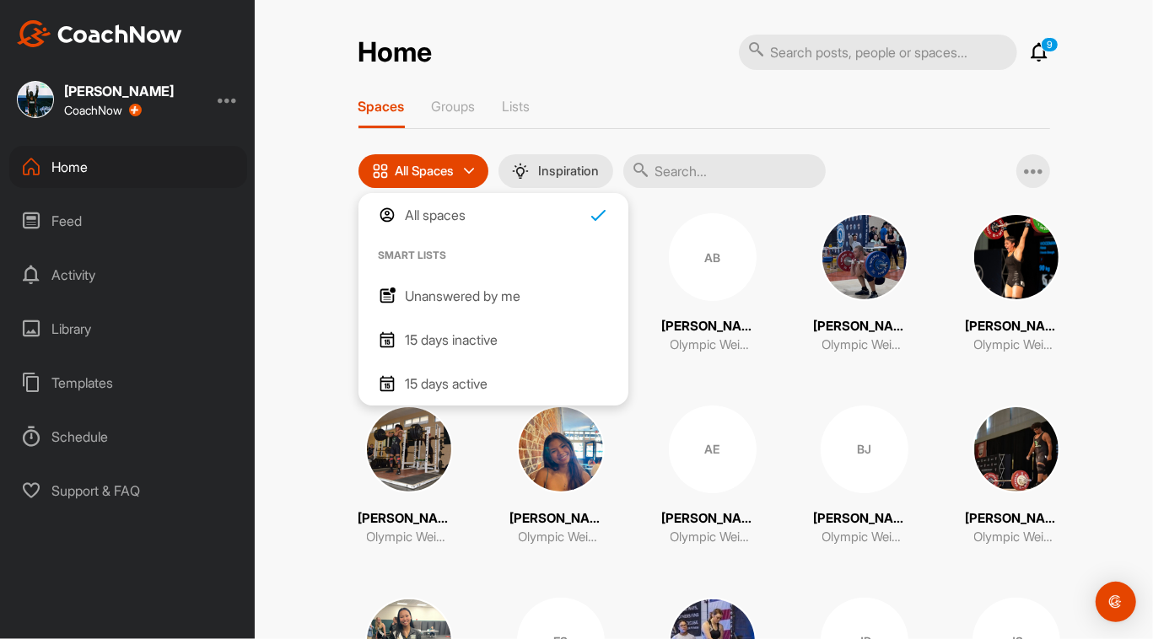
click at [488, 288] on p "Unanswered by me" at bounding box center [464, 296] width 116 height 20
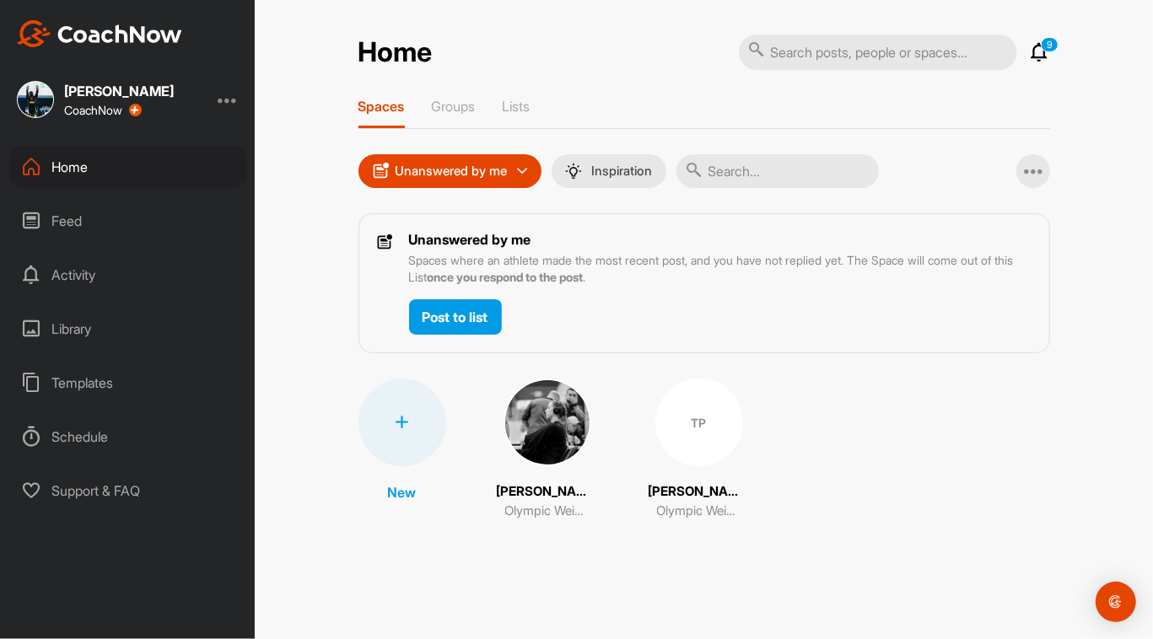
click at [561, 417] on img at bounding box center [547, 423] width 88 height 88
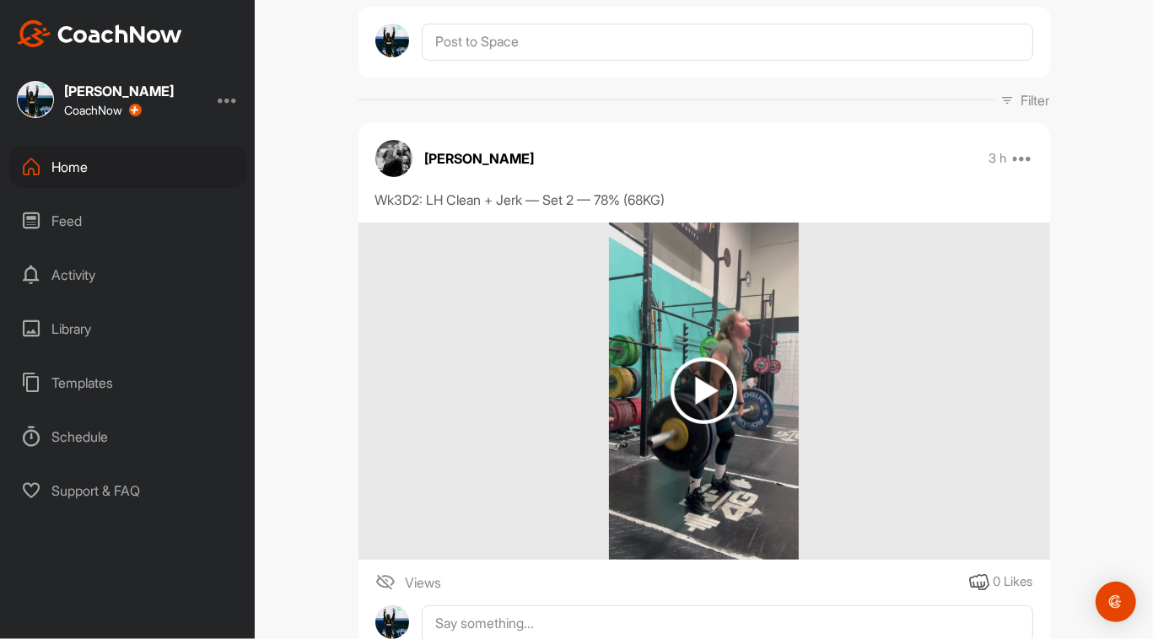
scroll to position [206, 0]
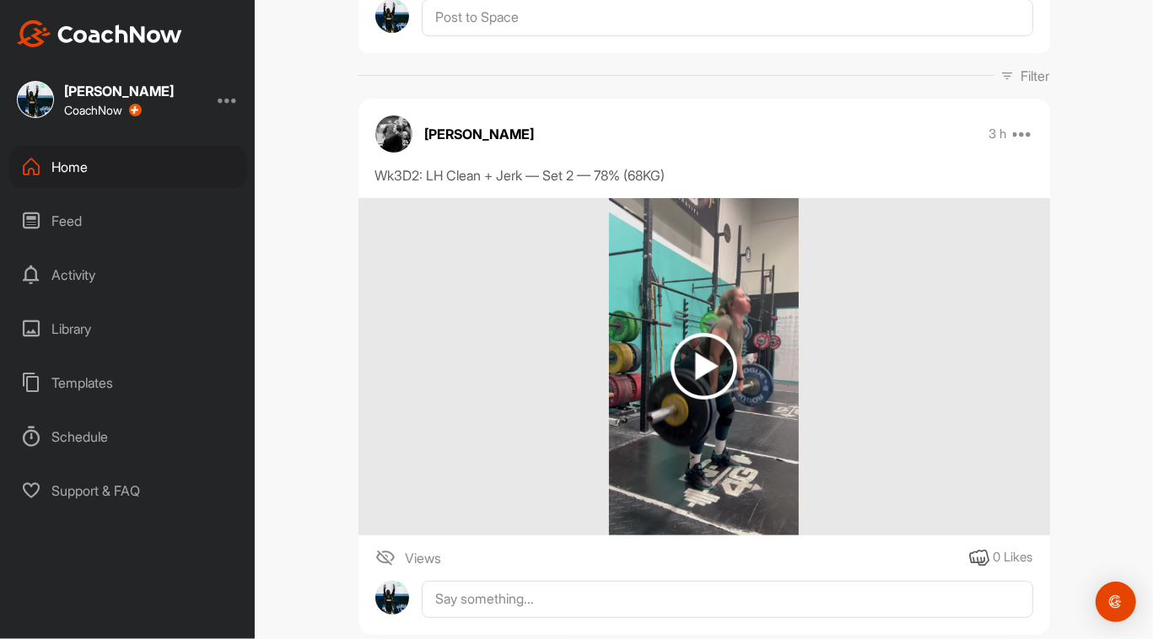
click at [737, 347] on img at bounding box center [704, 366] width 190 height 337
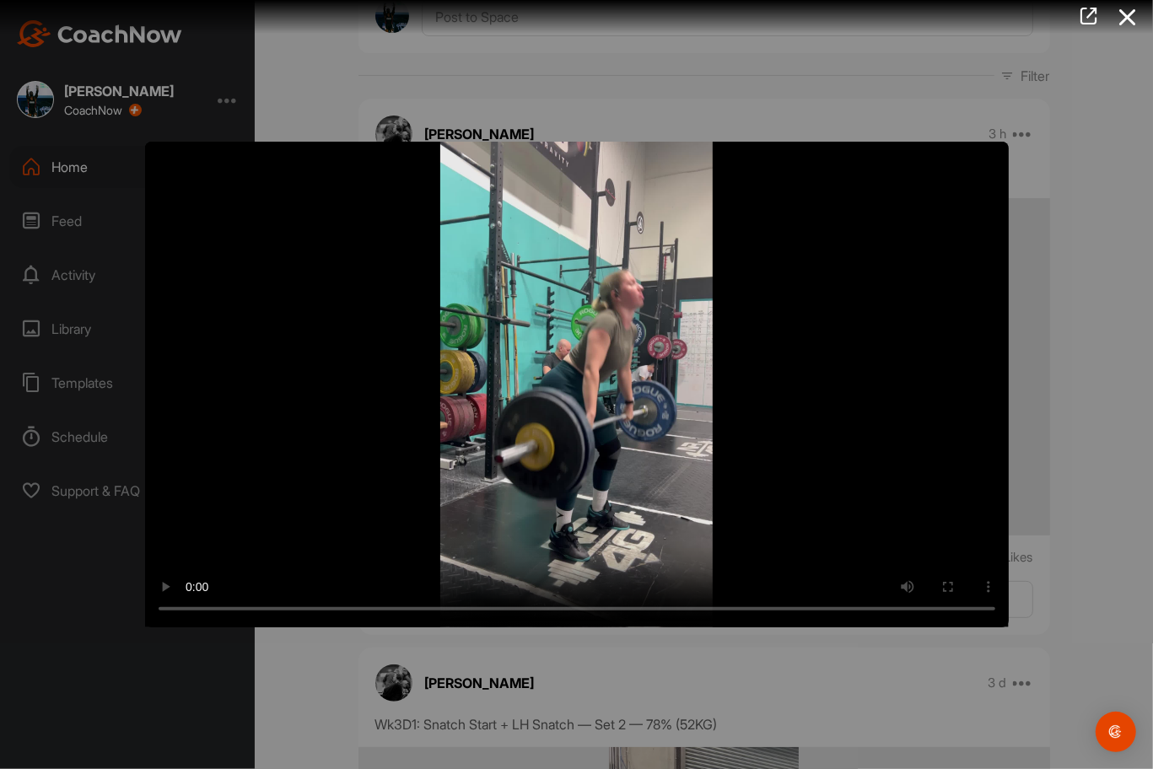
click at [953, 614] on video "Video Player" at bounding box center [576, 385] width 863 height 486
click at [858, 594] on video "Video Player" at bounding box center [576, 385] width 863 height 486
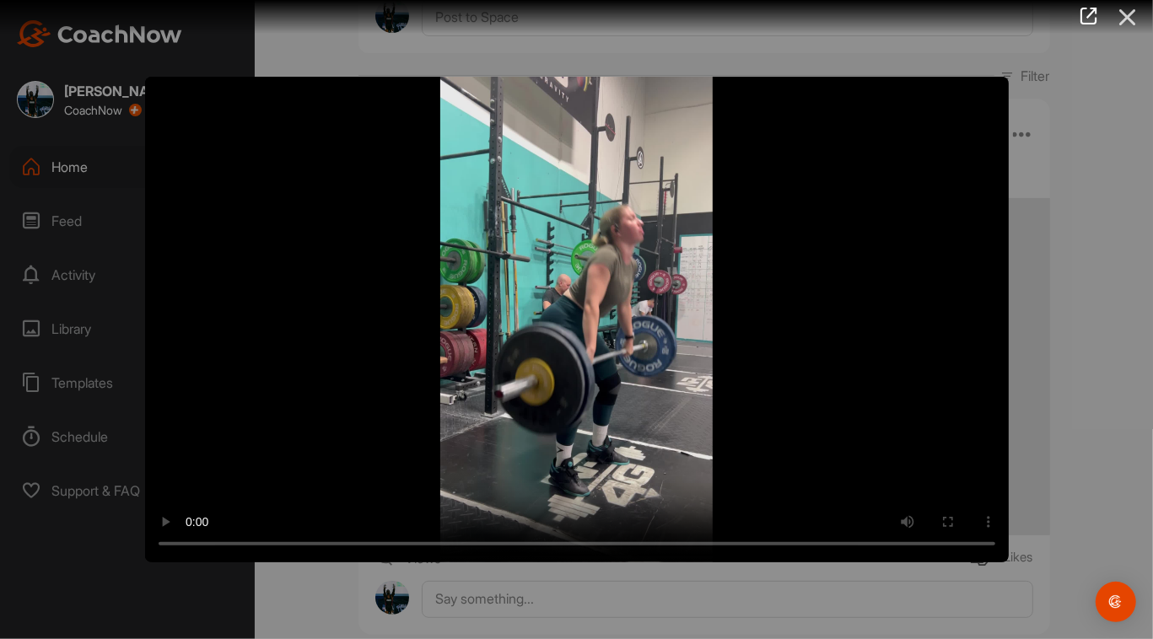
click at [1131, 2] on icon at bounding box center [1127, 17] width 39 height 31
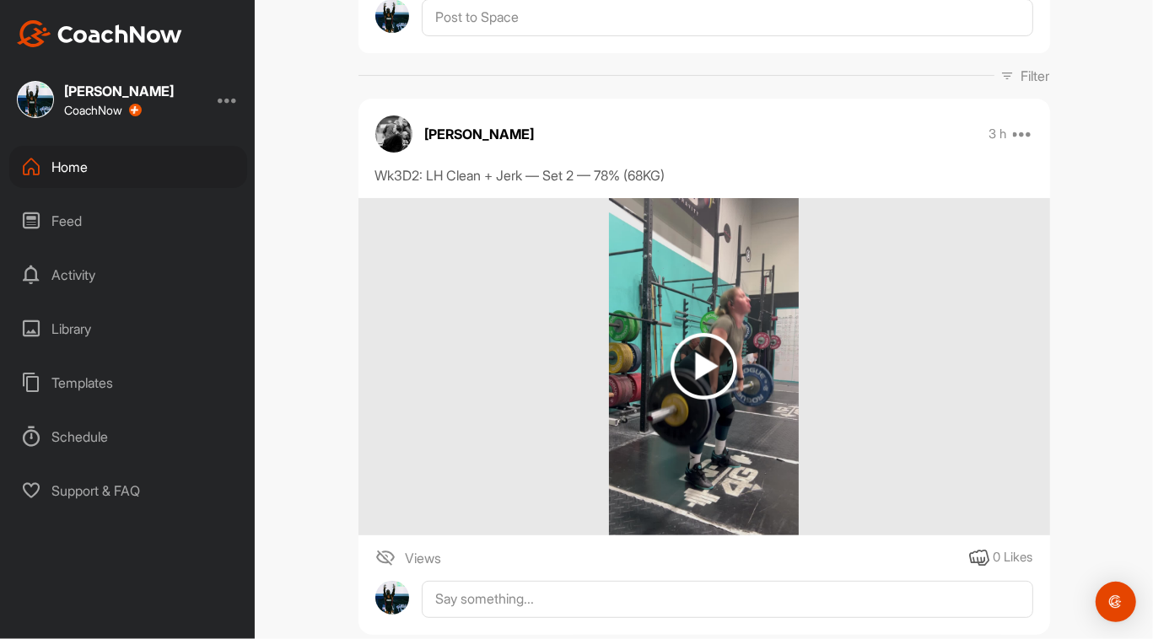
click at [117, 151] on div "Home" at bounding box center [128, 167] width 238 height 42
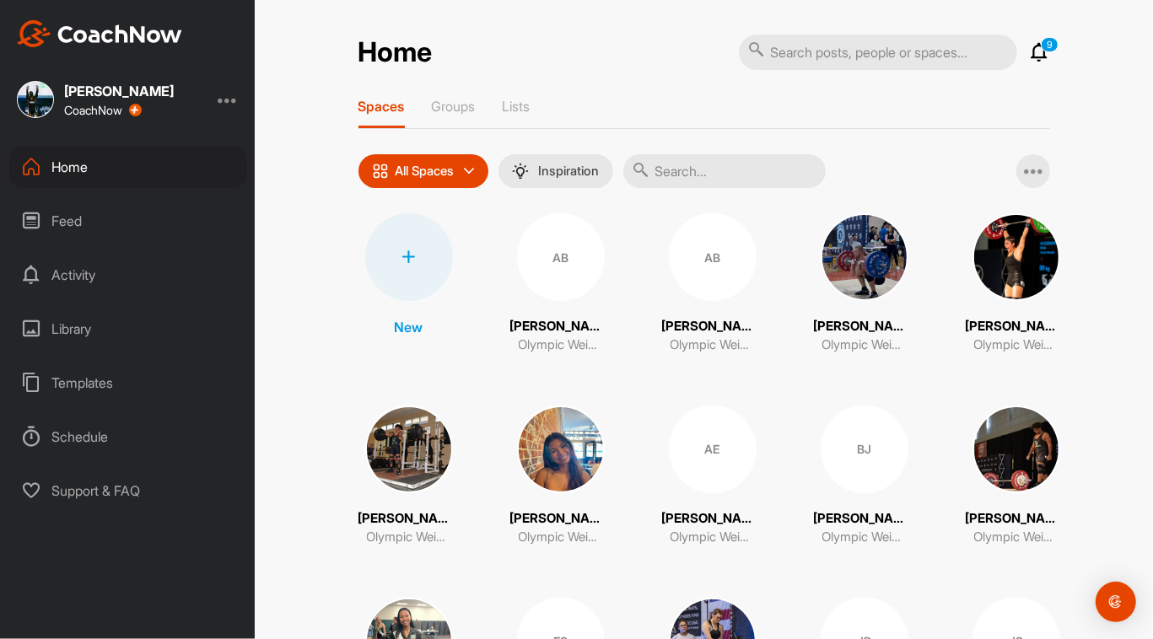
click at [1034, 63] on div "9 Notifications Invitations Today Rilee W. liked your post . 2 m • Rilee Whitmo…" at bounding box center [894, 52] width 311 height 37
click at [1035, 55] on icon at bounding box center [1040, 52] width 20 height 20
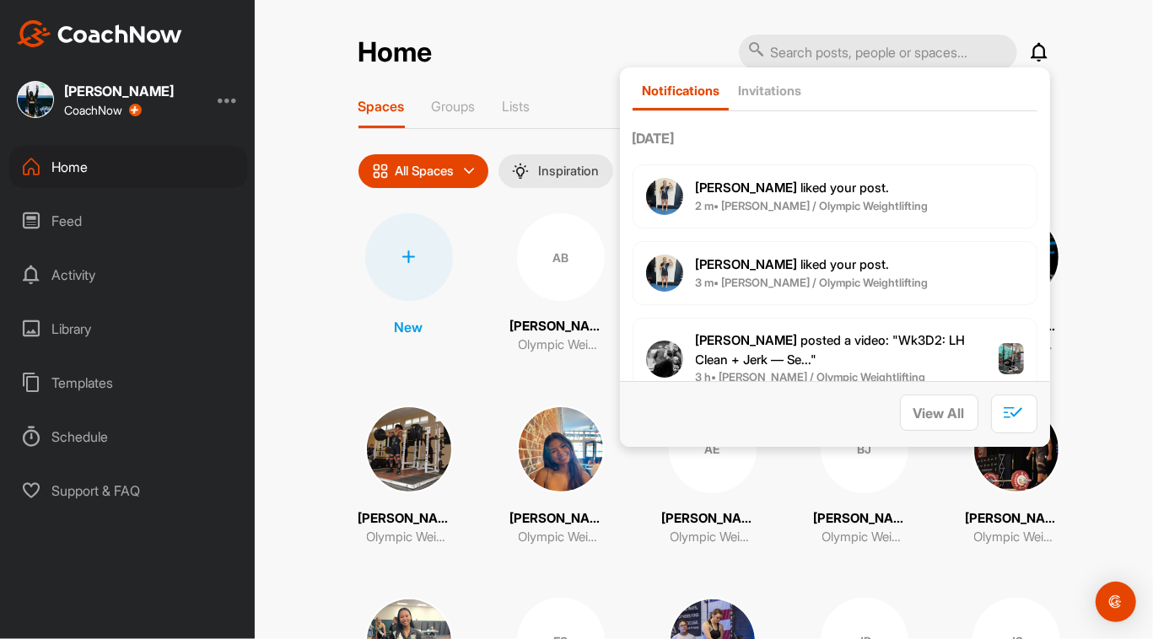
click at [467, 173] on icon at bounding box center [470, 171] width 10 height 10
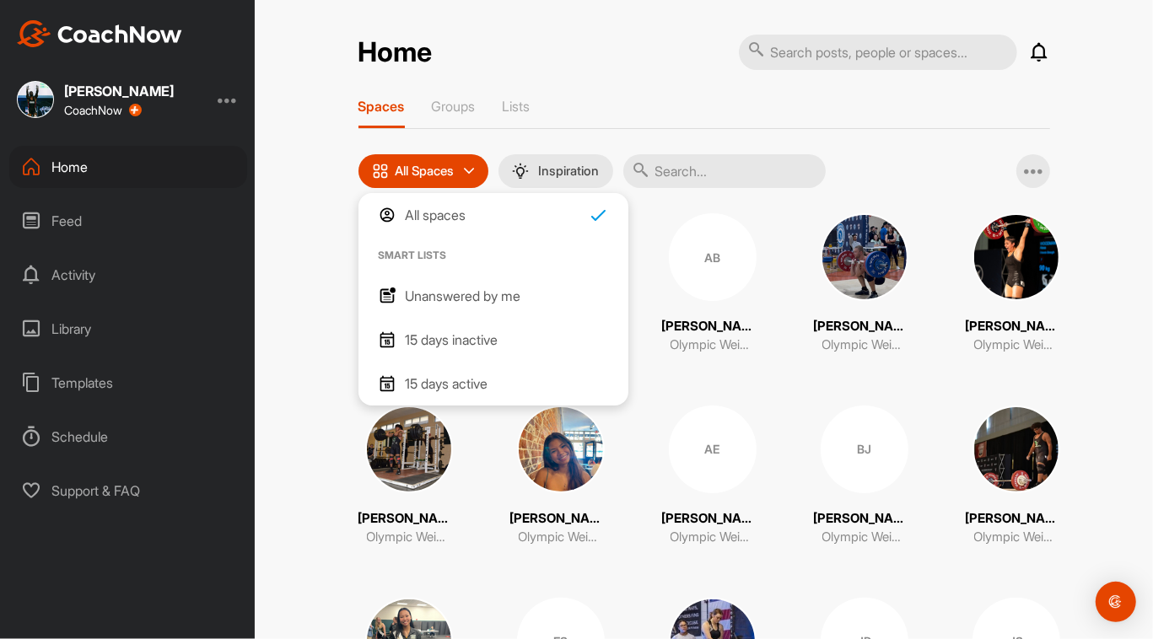
click at [469, 297] on p "Unanswered by me" at bounding box center [464, 296] width 116 height 20
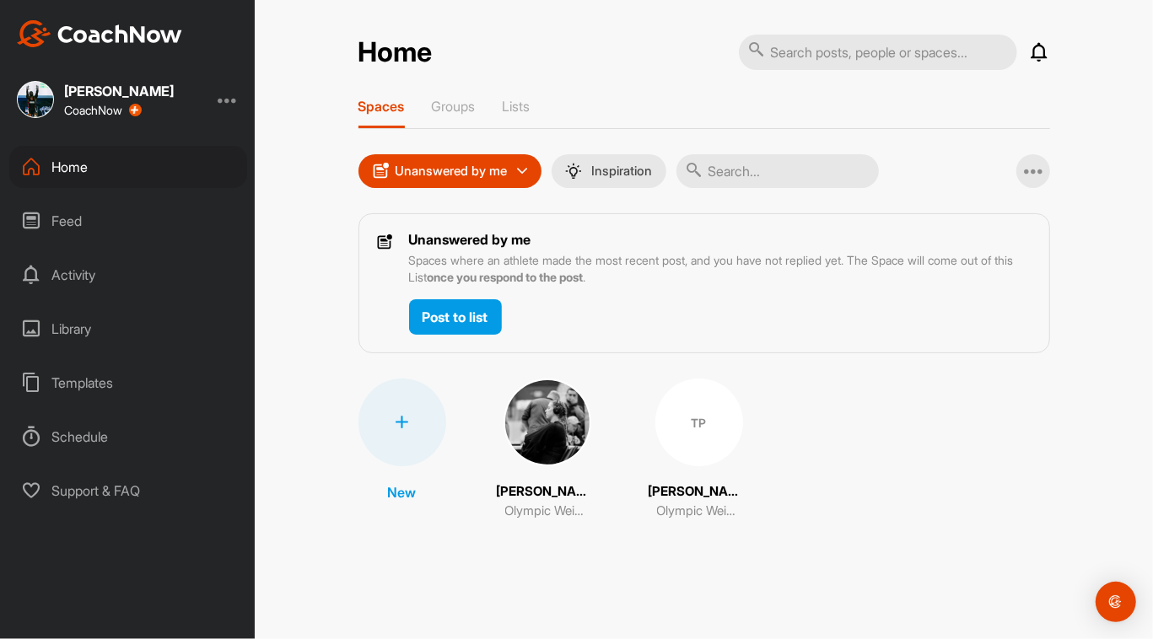
click at [569, 415] on img at bounding box center [547, 423] width 88 height 88
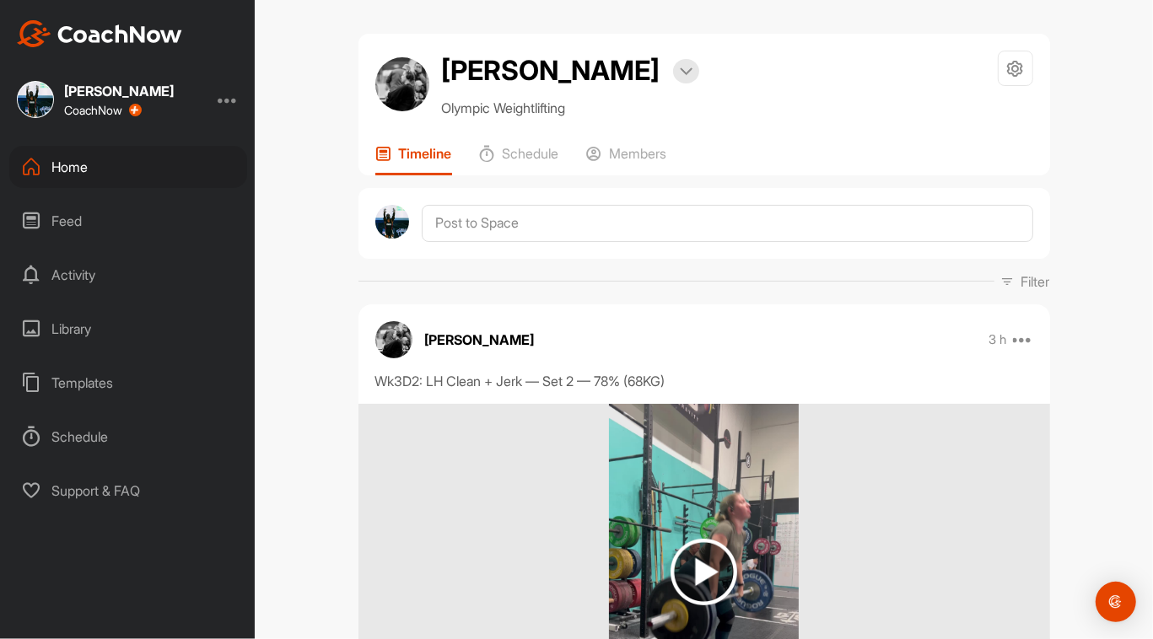
click at [83, 166] on div "Home" at bounding box center [128, 167] width 238 height 42
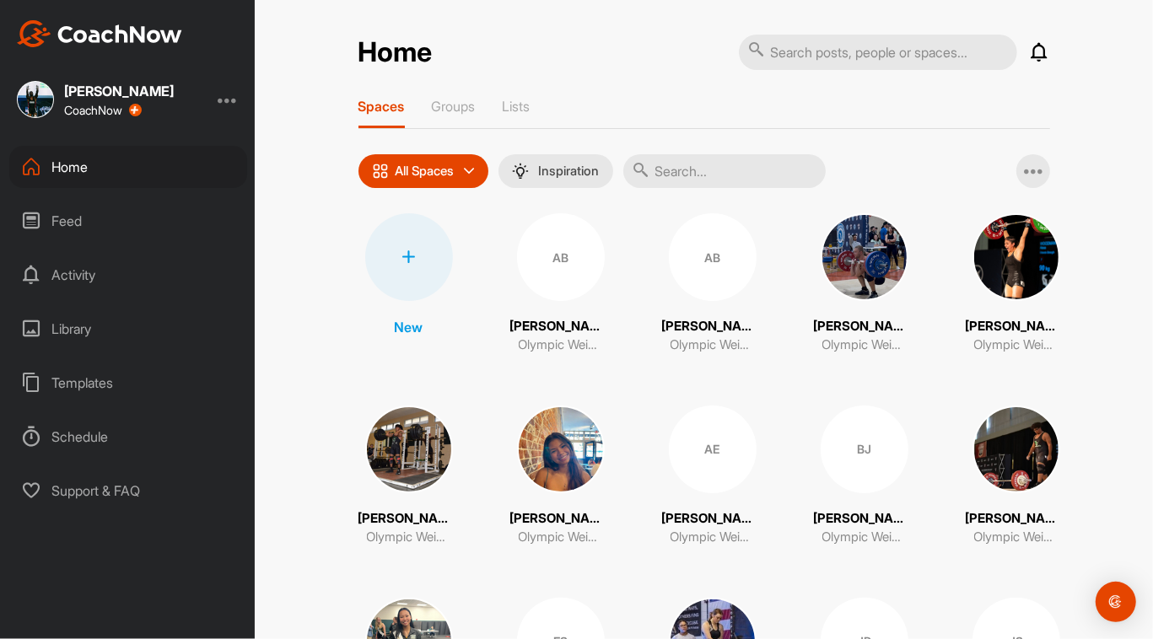
click at [480, 168] on div "All Spaces" at bounding box center [423, 171] width 130 height 34
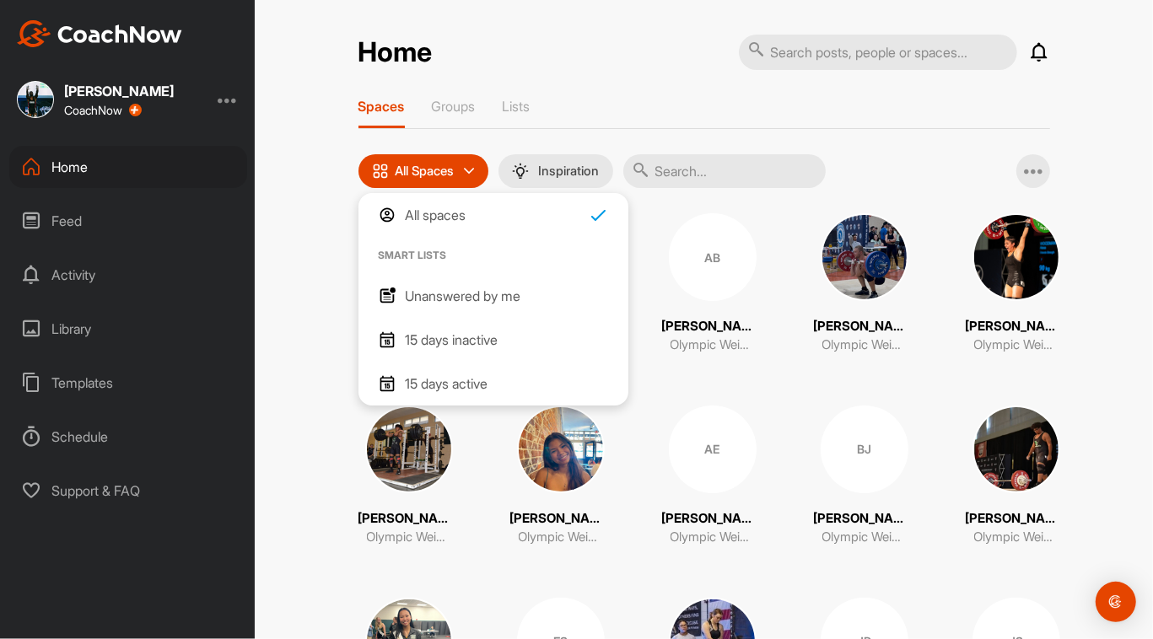
click at [481, 291] on p "Unanswered by me" at bounding box center [464, 296] width 116 height 20
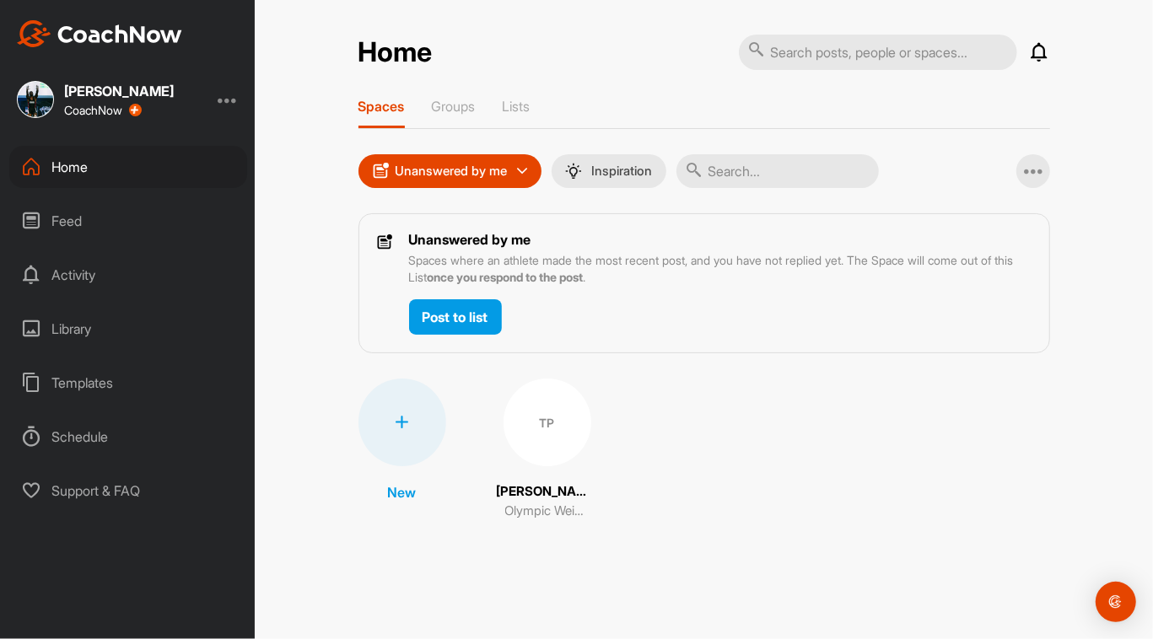
click at [544, 433] on div "TP" at bounding box center [547, 423] width 88 height 88
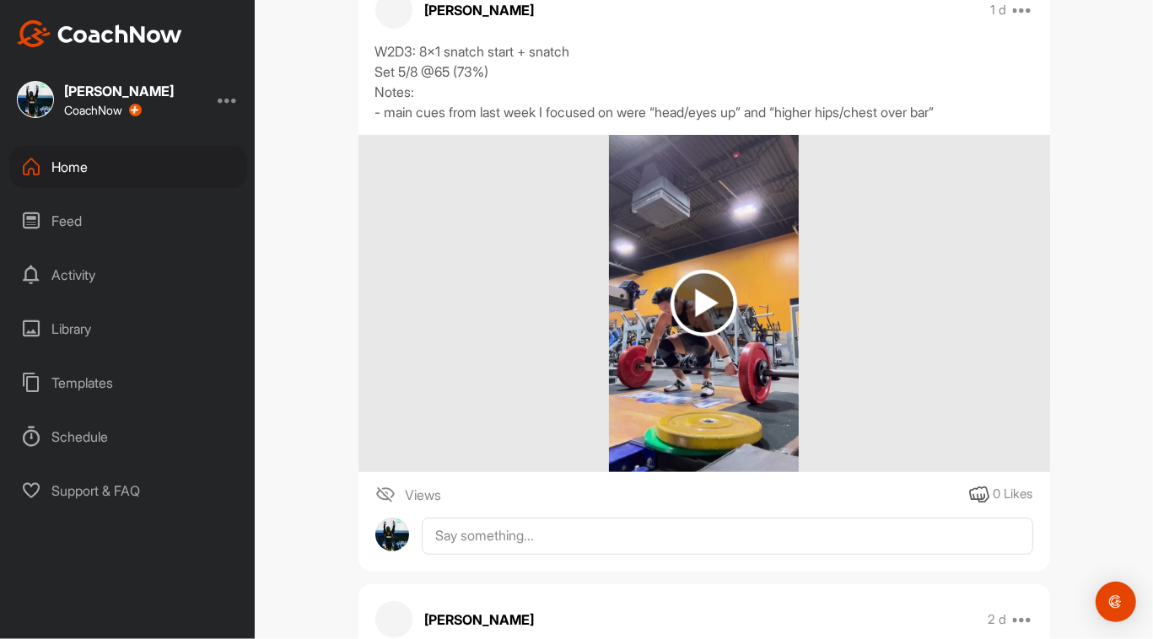
scroll to position [309, 0]
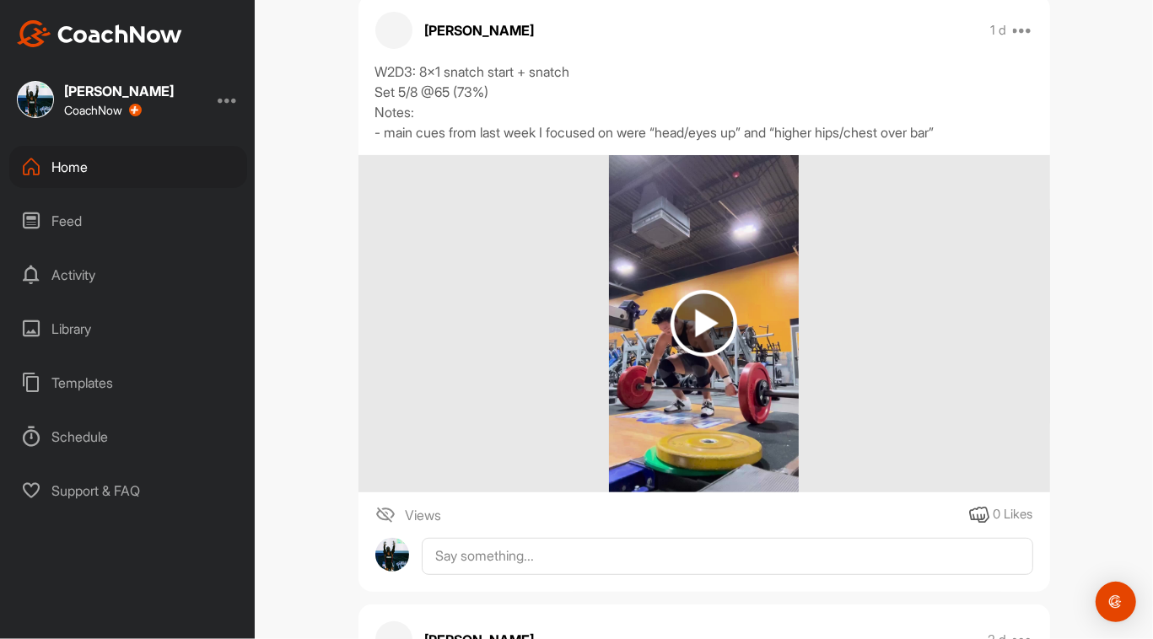
click at [695, 317] on img at bounding box center [703, 323] width 67 height 67
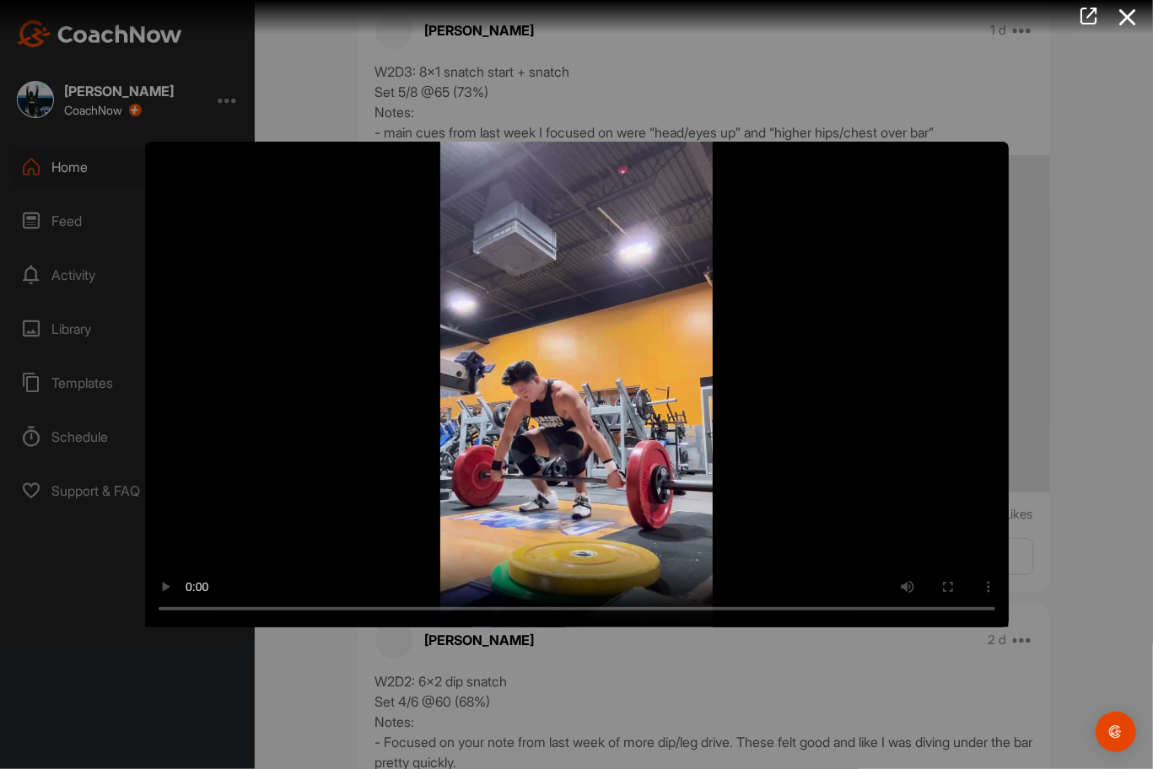
click at [870, 562] on video "Video Player" at bounding box center [576, 385] width 863 height 486
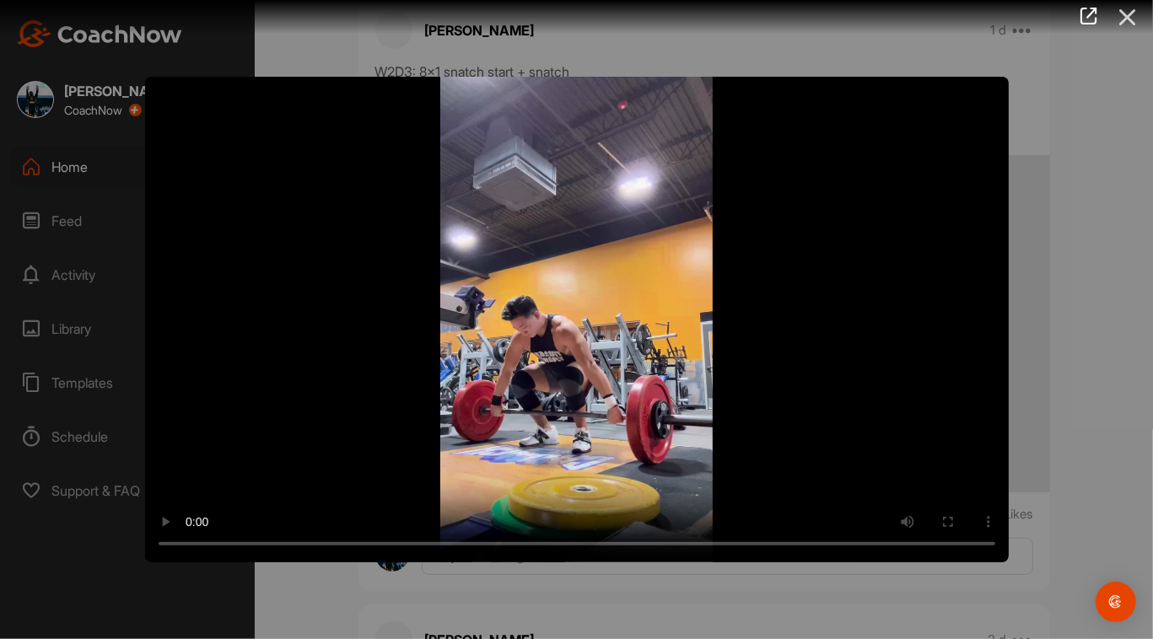
click at [1133, 20] on icon at bounding box center [1127, 17] width 39 height 31
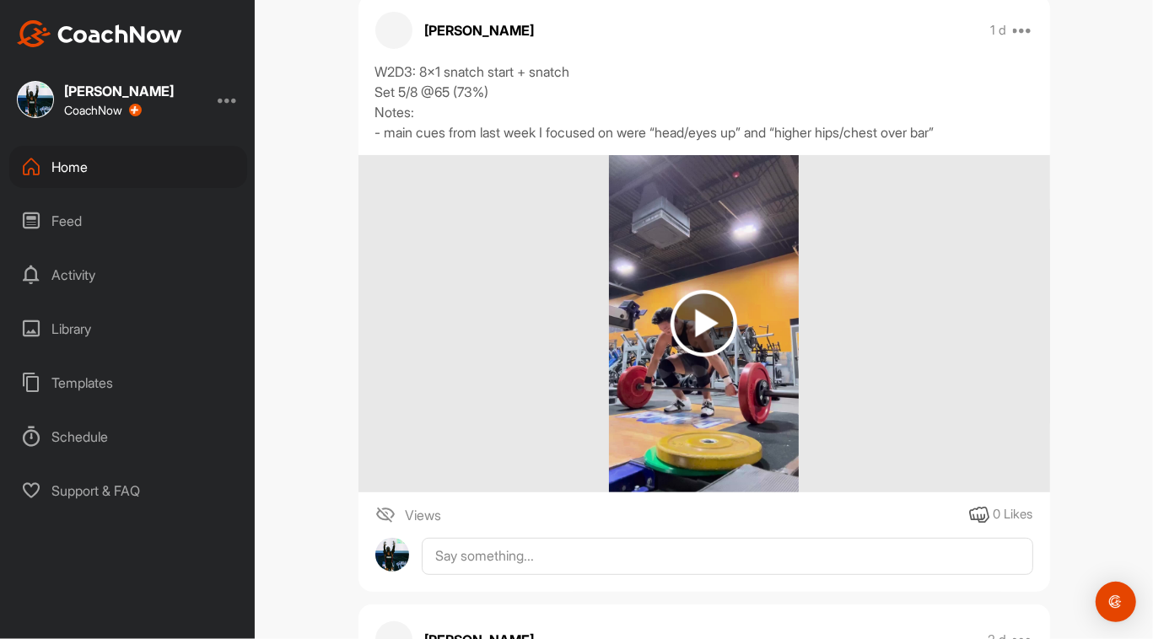
scroll to position [0, 0]
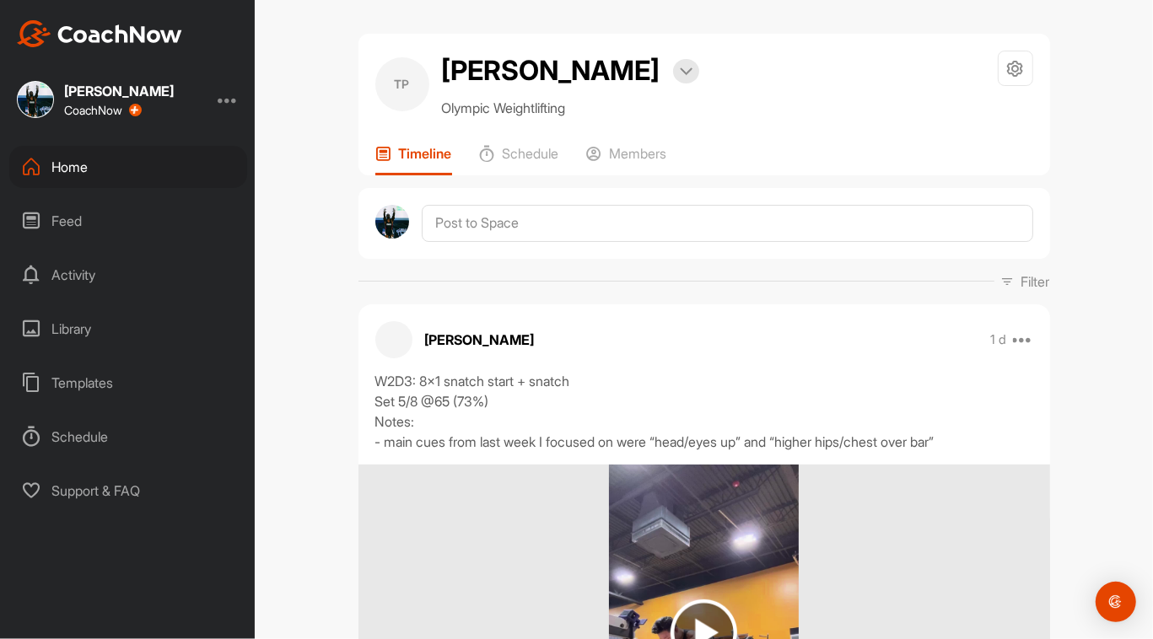
click at [89, 169] on div "Home" at bounding box center [128, 167] width 238 height 42
